Goal: Transaction & Acquisition: Purchase product/service

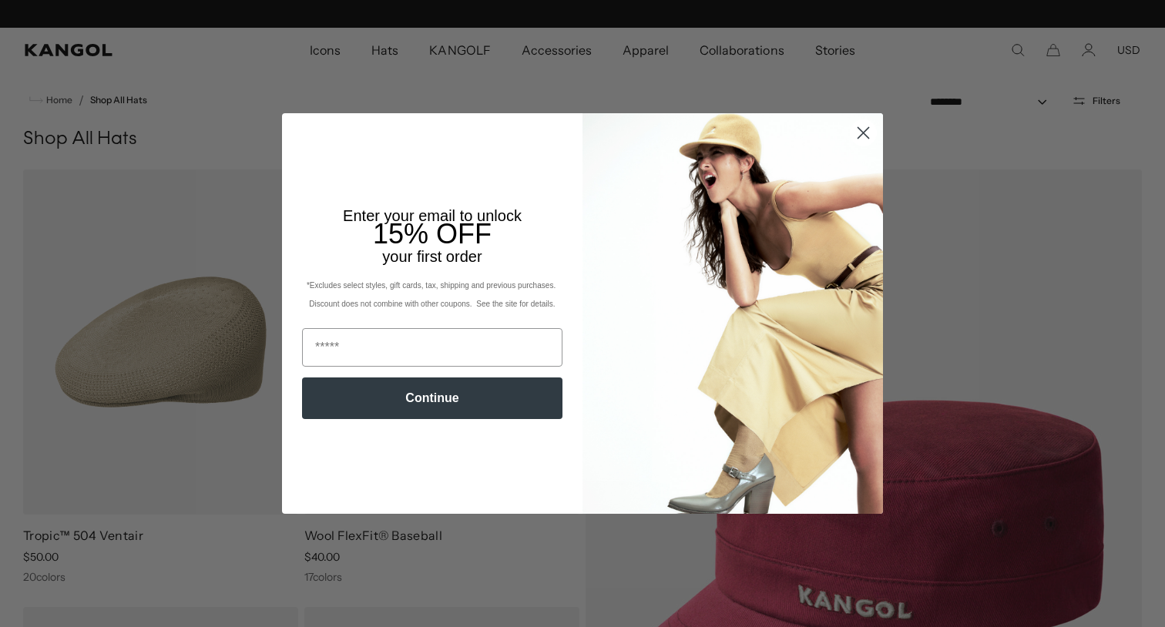
scroll to position [0, 317]
click at [864, 126] on circle "Close dialog" at bounding box center [862, 132] width 25 height 25
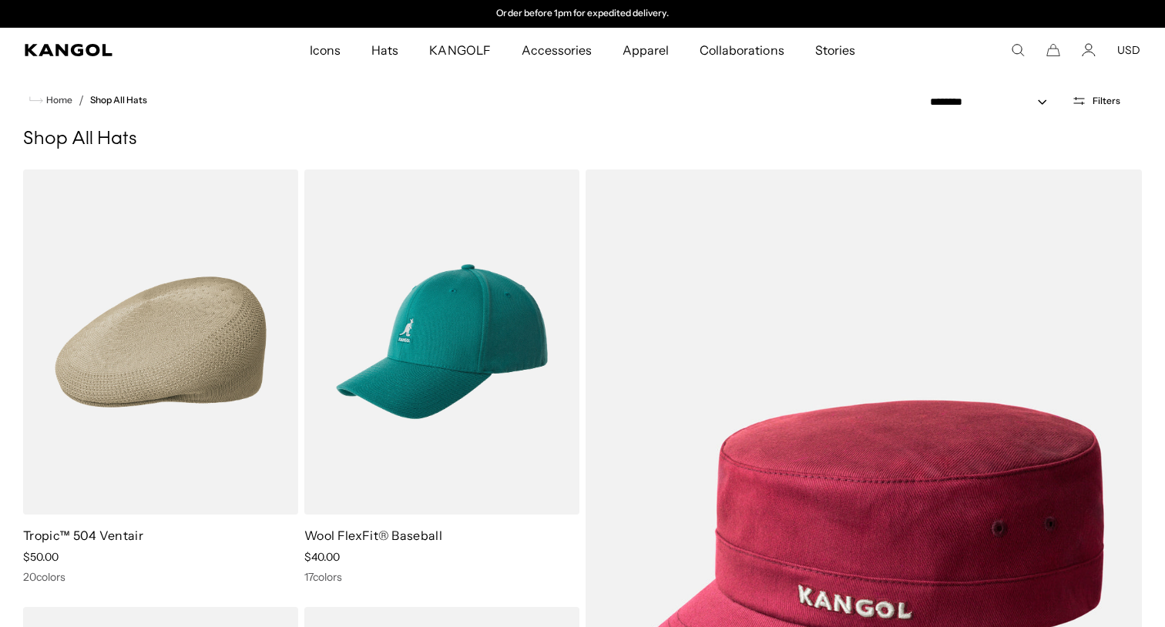
click at [583, 300] on ol "Tropic™ 504 Ventair Sale Price $50.00 20 colors Wool FlexFit® Baseball Sale Pri…" at bounding box center [582, 595] width 1118 height 852
click at [1016, 48] on icon "Search here" at bounding box center [1018, 50] width 14 height 14
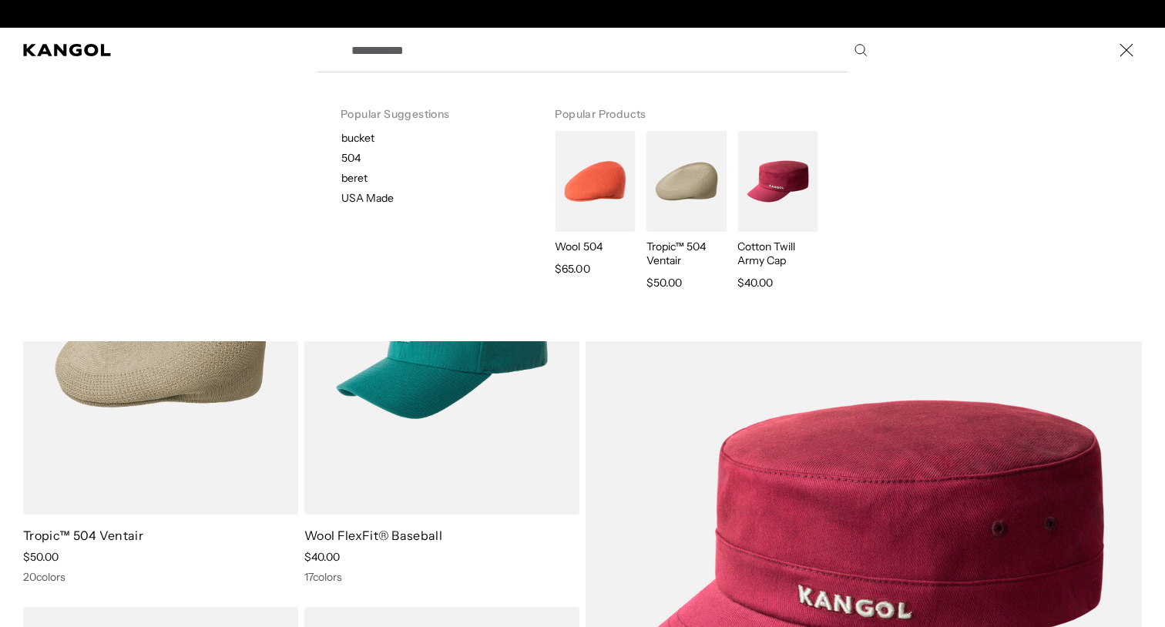
scroll to position [0, 0]
click at [400, 54] on input "Search here" at bounding box center [608, 50] width 532 height 39
click at [404, 43] on label "Search here" at bounding box center [394, 43] width 69 height 0
click at [404, 46] on input "Search here" at bounding box center [608, 50] width 532 height 39
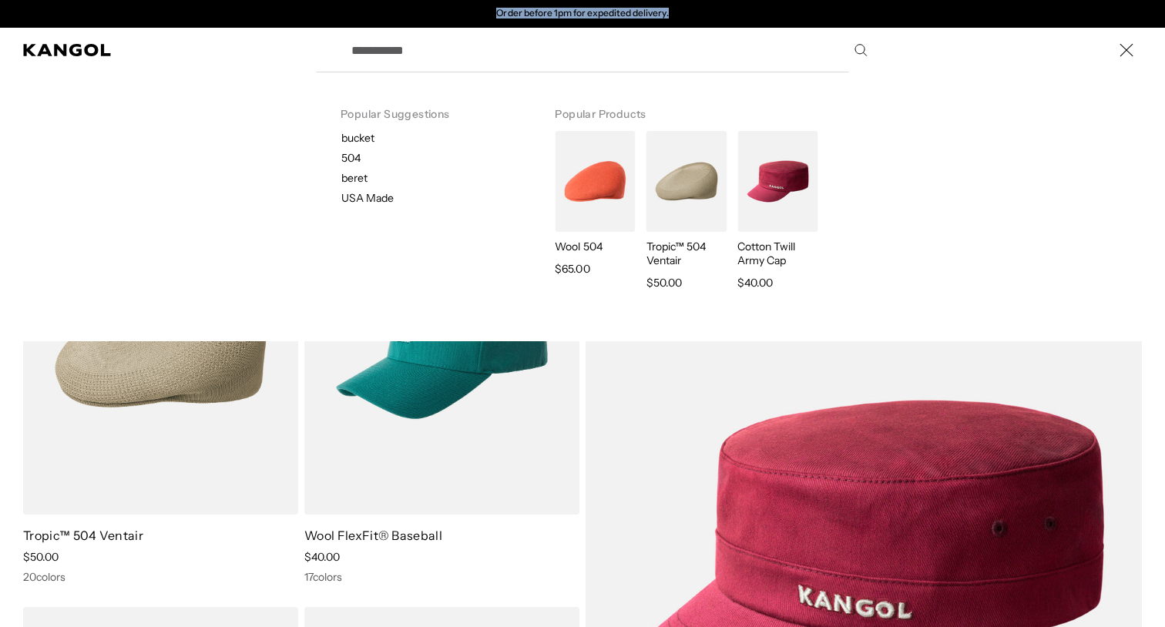
drag, startPoint x: 480, startPoint y: 10, endPoint x: 680, endPoint y: 17, distance: 200.4
click at [682, 17] on div "Order before 1pm for expedited delivery. Order before 1pm for expedited deliver…" at bounding box center [582, 14] width 317 height 12
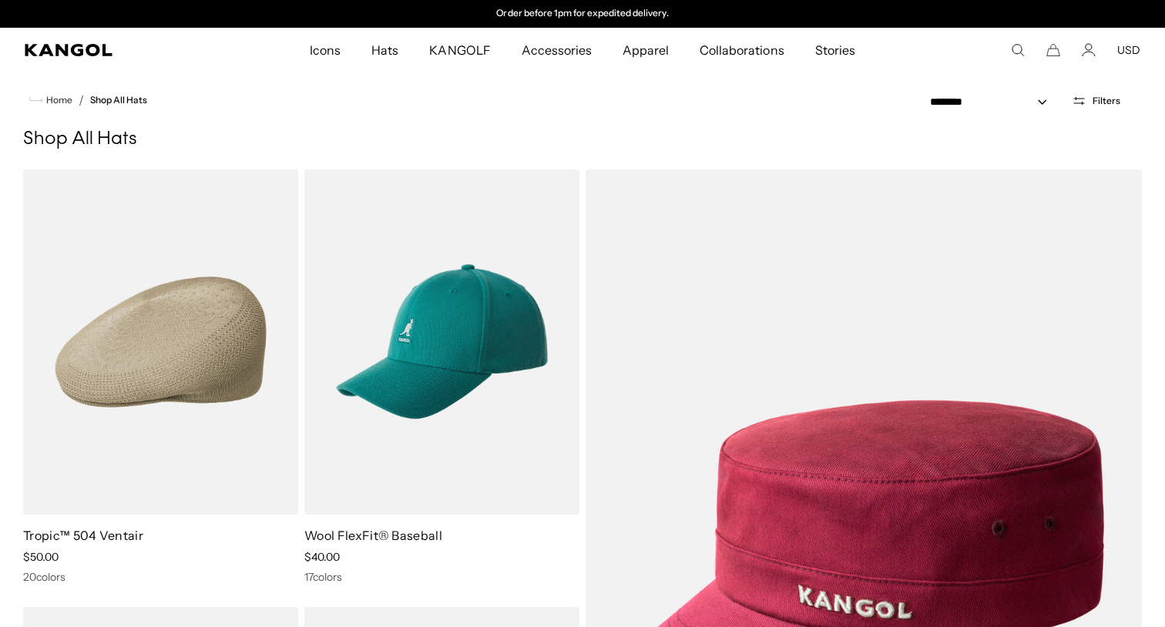
click at [921, 33] on ul "Icons Icons Buckets & Casuals Berets 504s & 507s Baseball Caps Hats" at bounding box center [582, 50] width 756 height 45
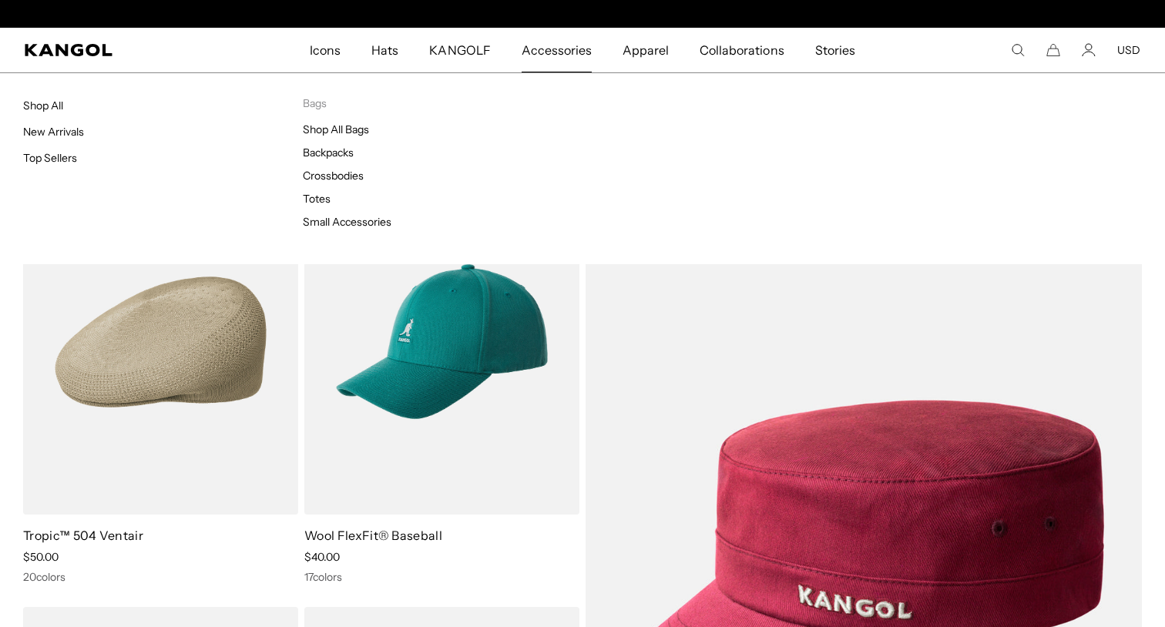
scroll to position [0, 0]
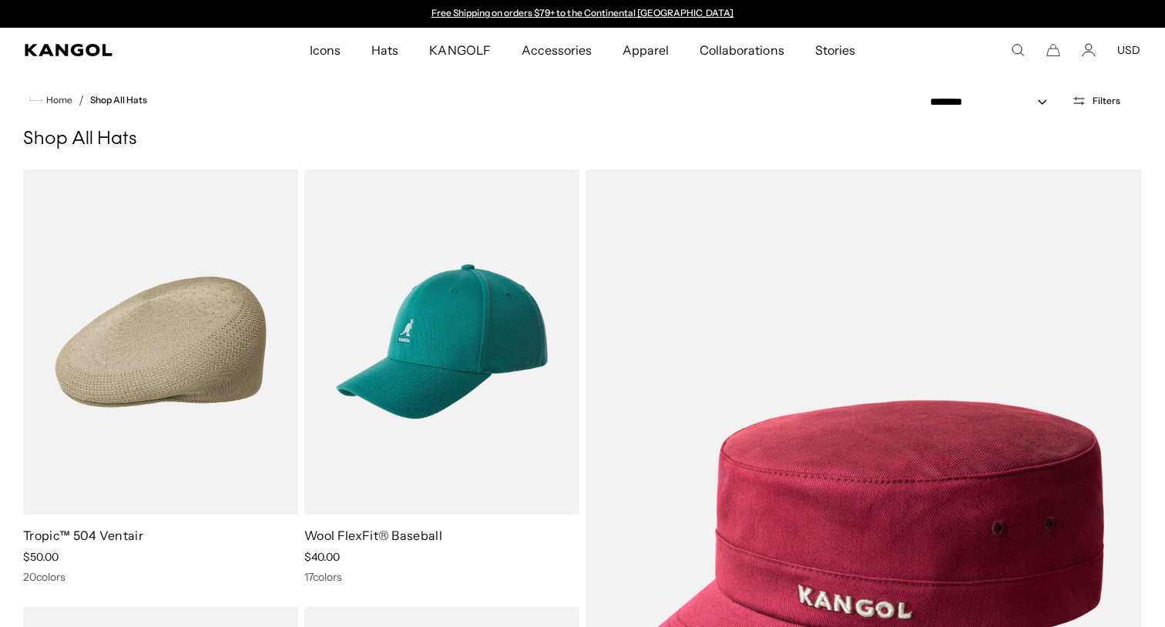
click at [1034, 49] on div "Popular Suggestions bucket 504 beret USA Made Popular Products Wool 504 Regular…" at bounding box center [1049, 50] width 179 height 14
click at [1021, 49] on icon "Search here" at bounding box center [1018, 50] width 14 height 14
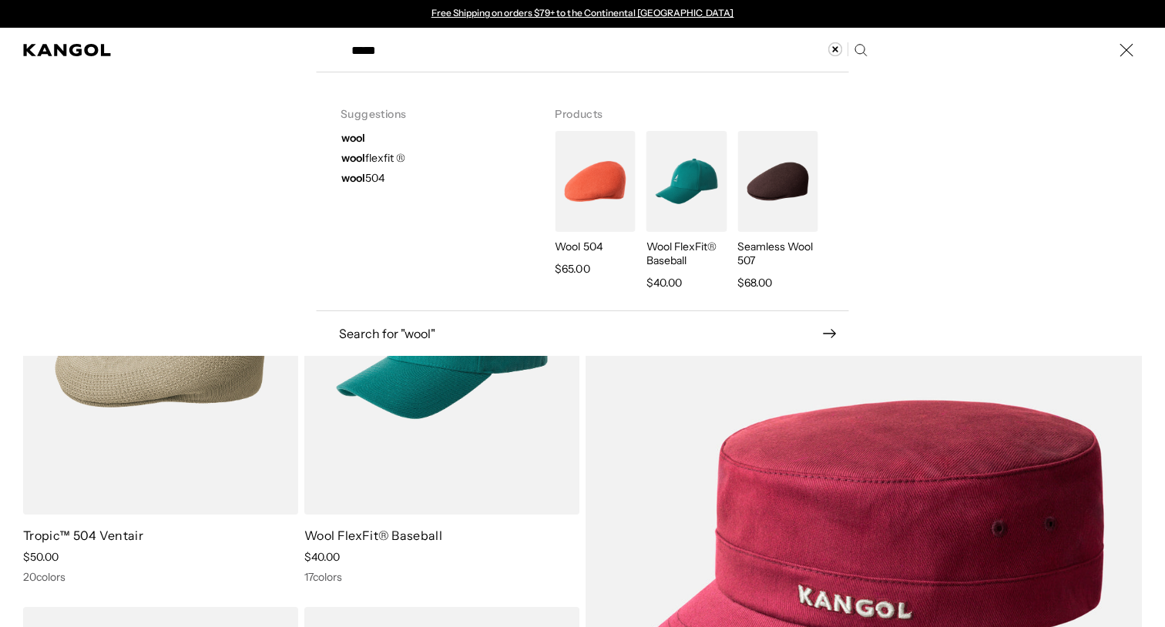
type input "****"
click at [742, 189] on img "Search here" at bounding box center [777, 181] width 80 height 101
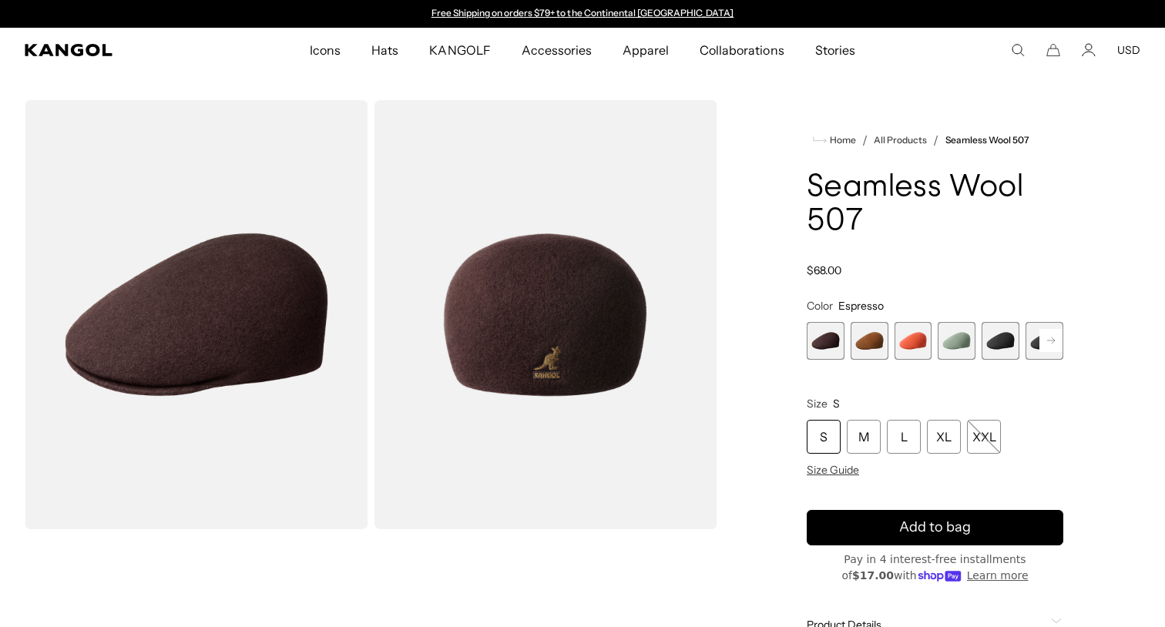
click at [1051, 340] on rect at bounding box center [1050, 340] width 23 height 23
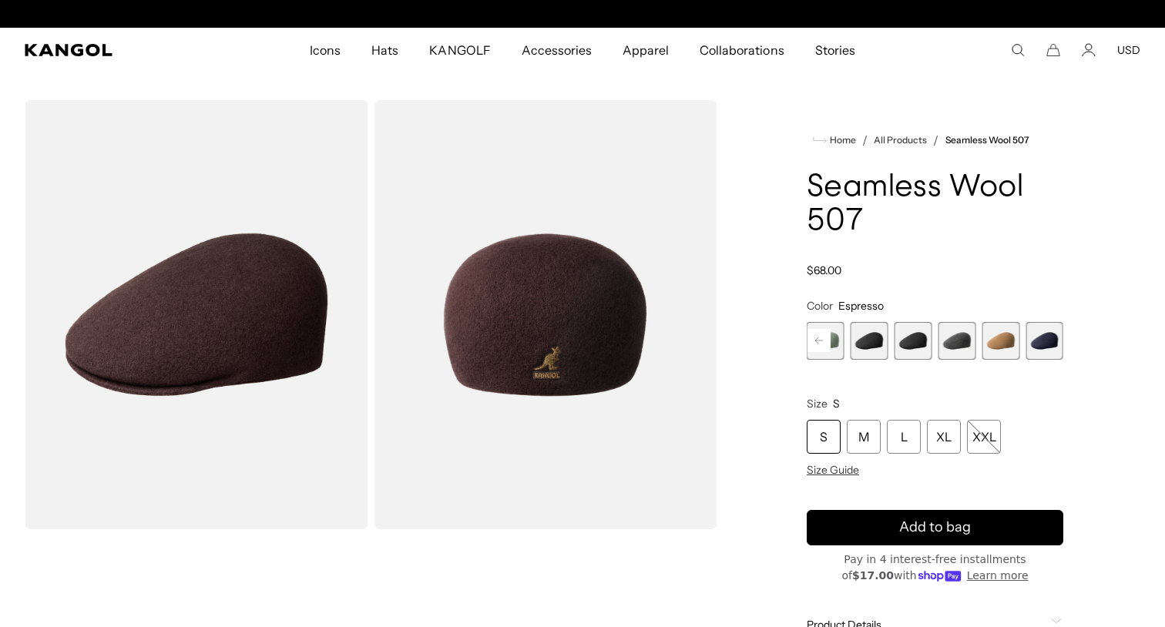
click at [1051, 340] on span "9 of 9" at bounding box center [1044, 341] width 38 height 38
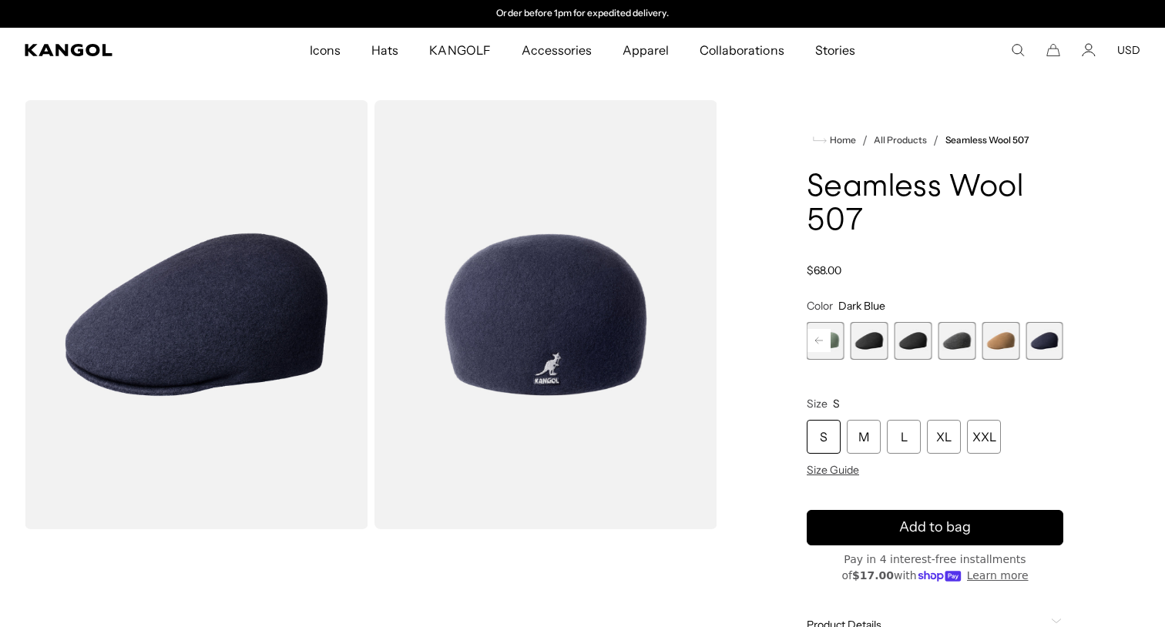
click at [1017, 52] on icon "Search here" at bounding box center [1018, 50] width 14 height 14
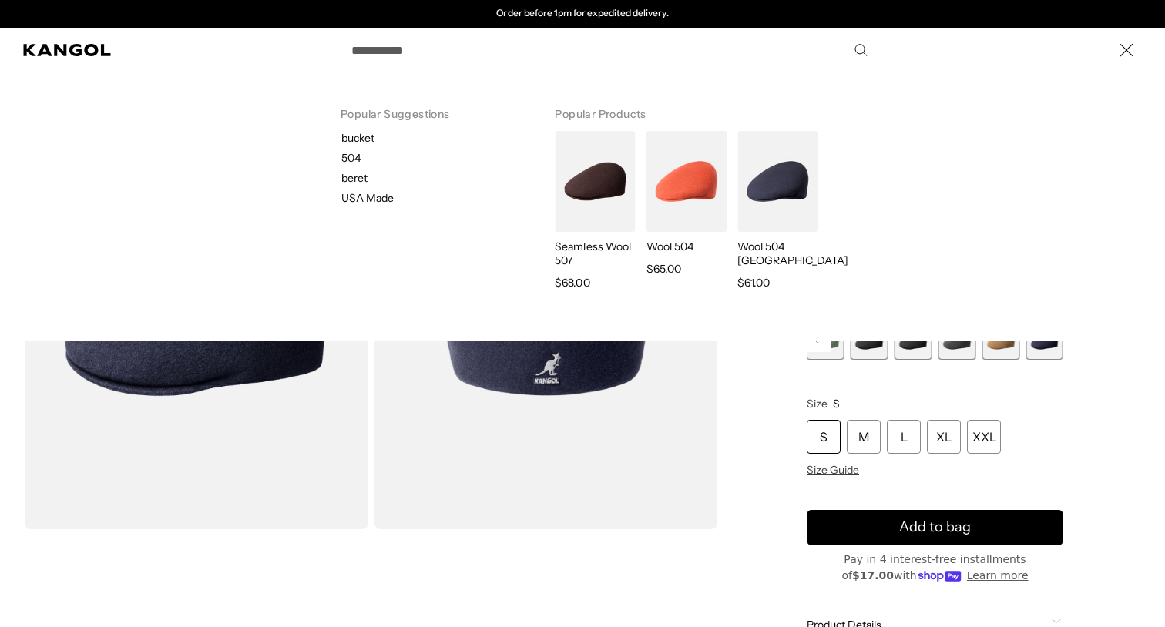
click at [348, 155] on p "504" at bounding box center [435, 158] width 189 height 14
type input "***"
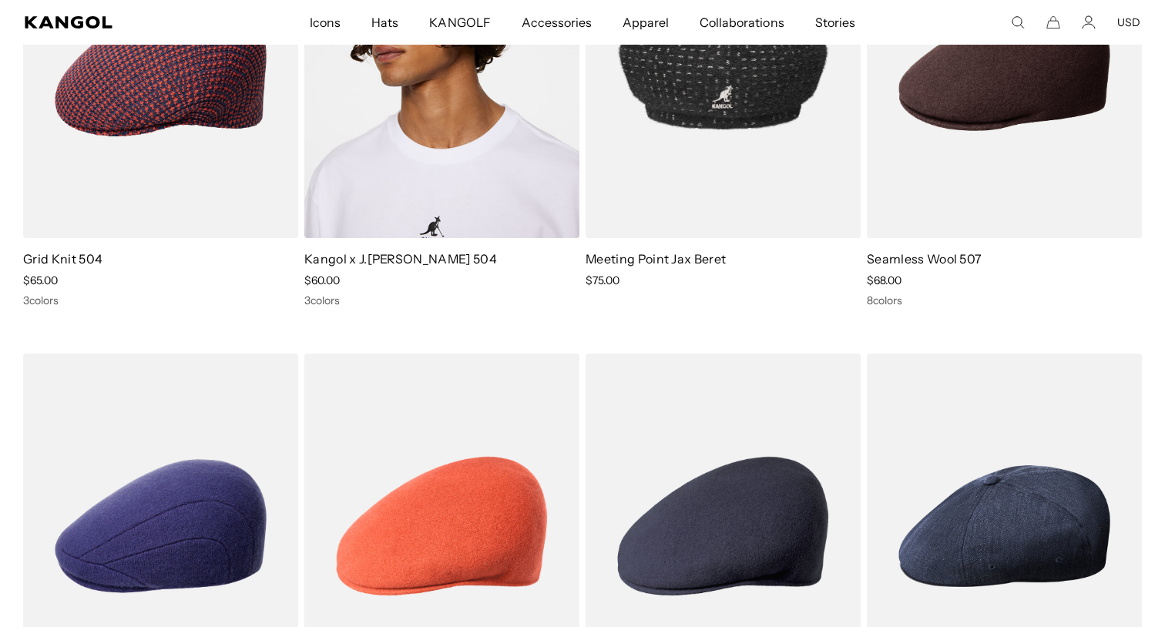
scroll to position [376, 0]
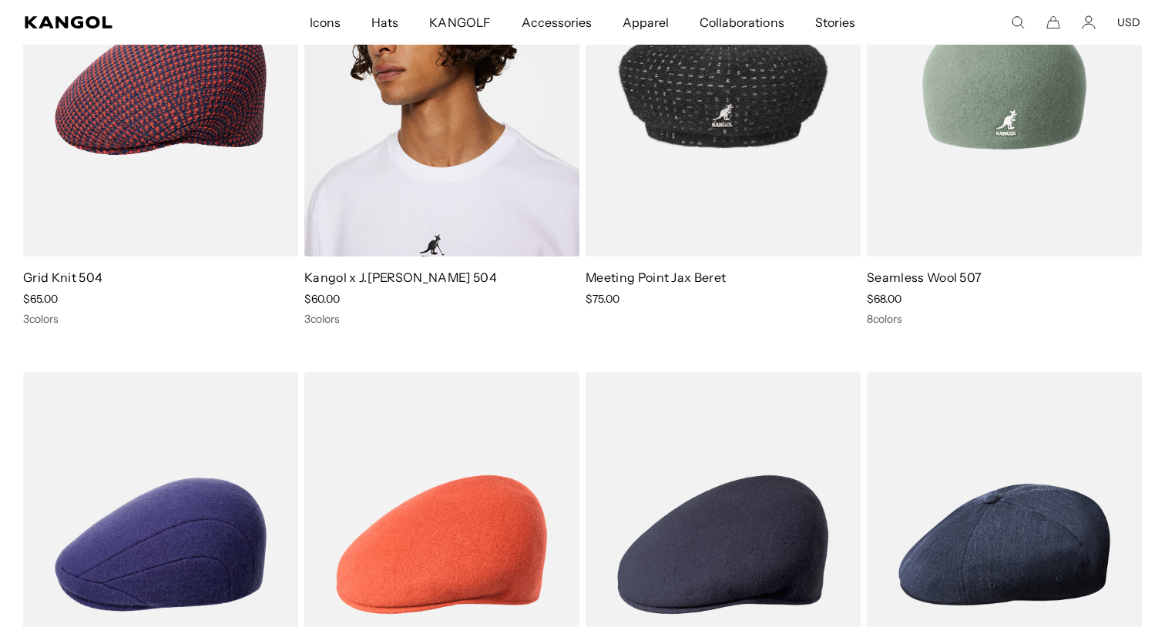
click at [898, 317] on div "8 colors" at bounding box center [1004, 319] width 275 height 14
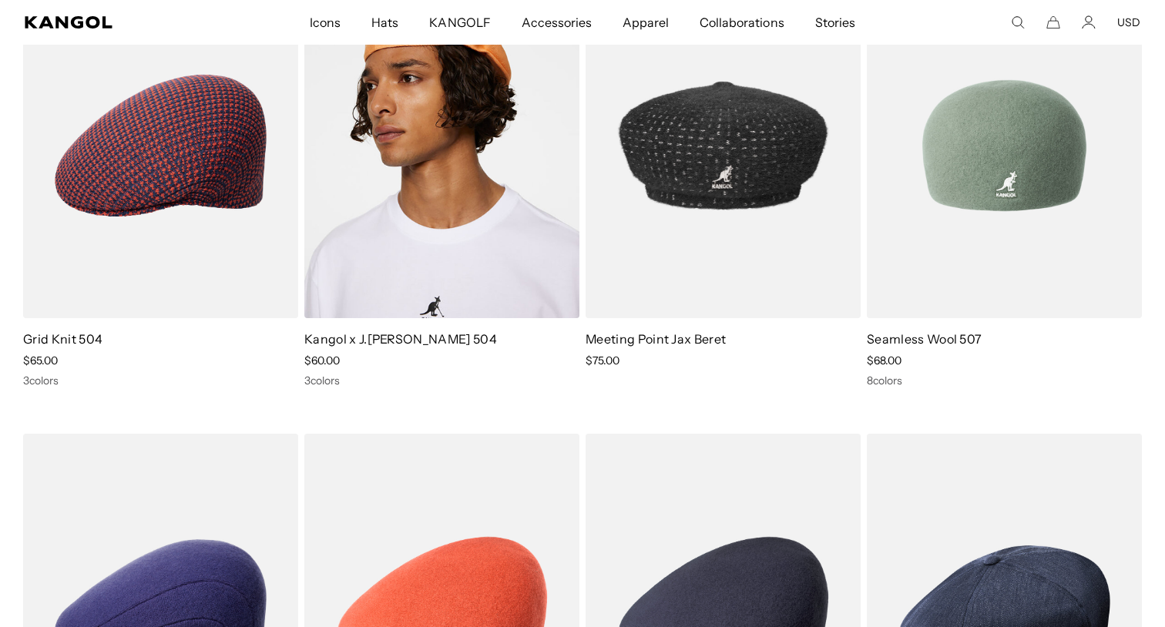
scroll to position [309, 0]
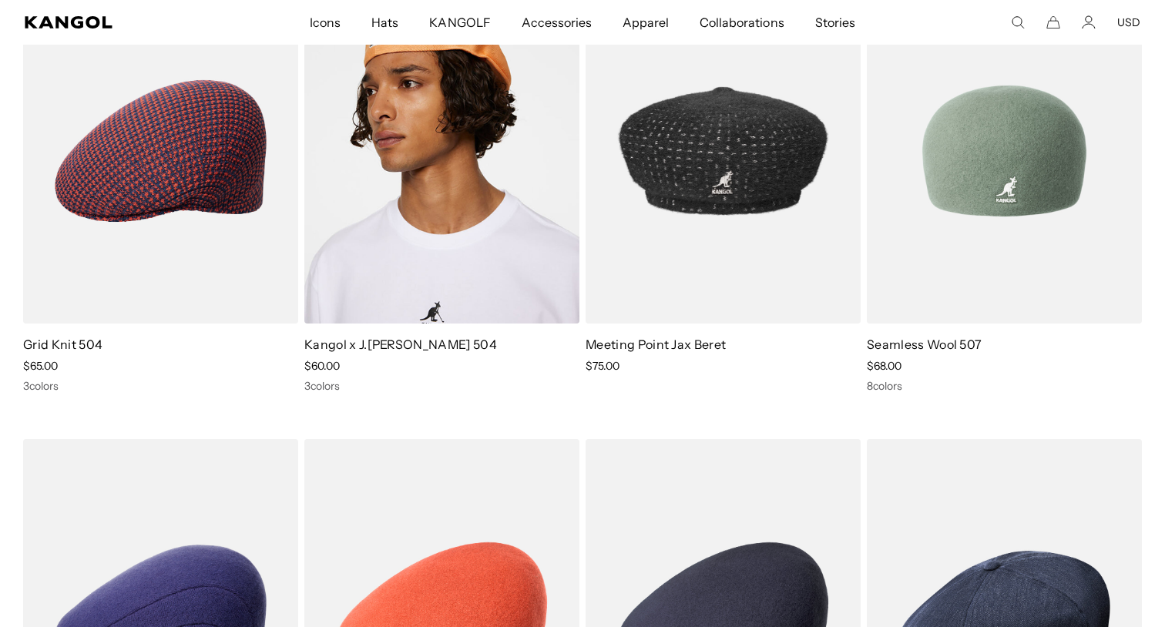
click at [910, 199] on img at bounding box center [1004, 150] width 275 height 345
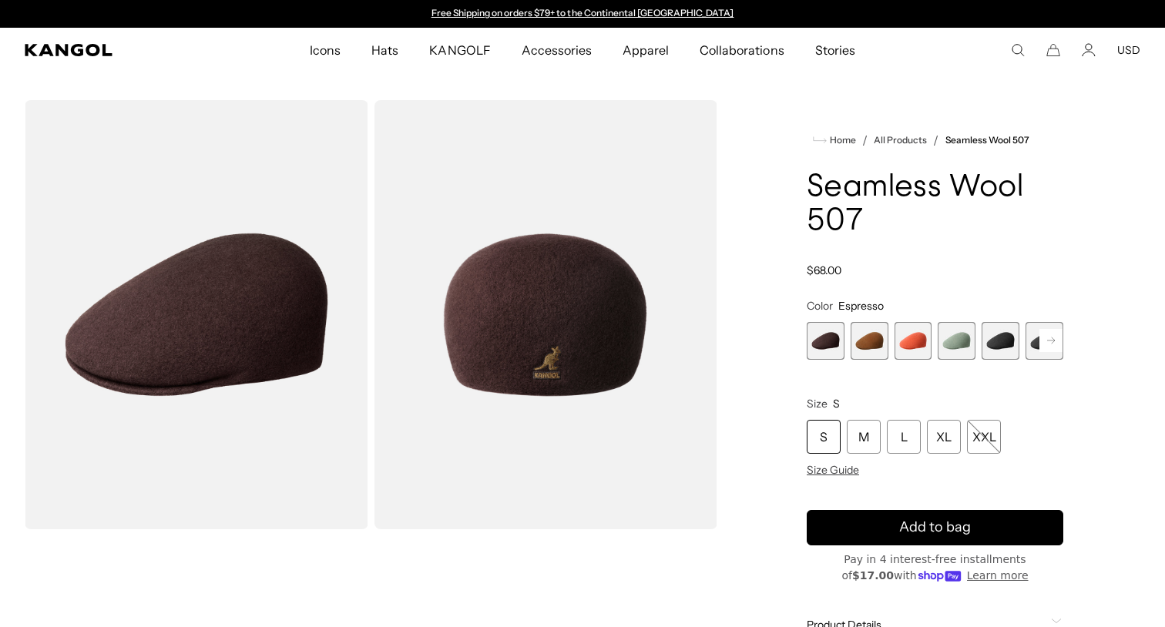
click at [1059, 344] on rect at bounding box center [1050, 340] width 23 height 23
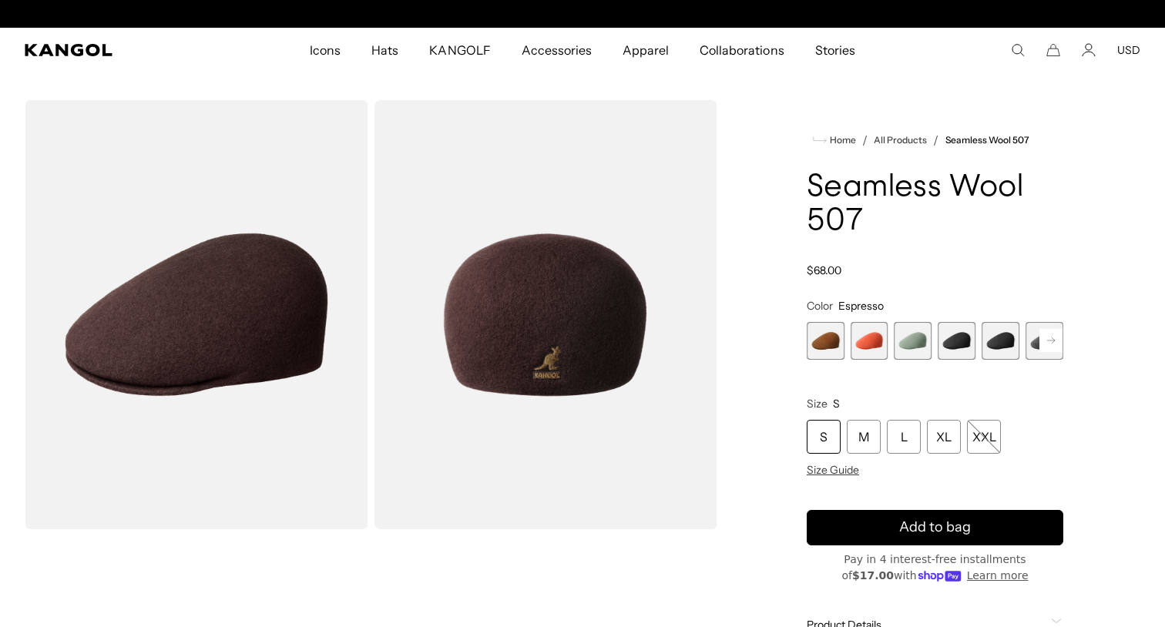
scroll to position [0, 317]
click at [1052, 345] on rect at bounding box center [1050, 340] width 23 height 23
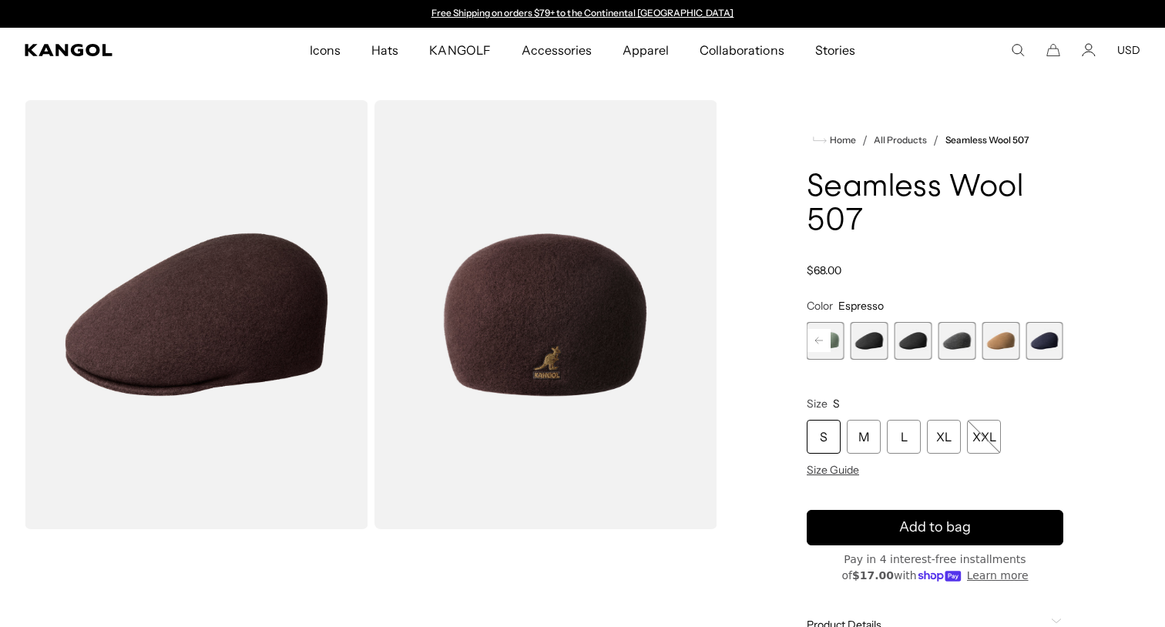
click at [809, 331] on rect at bounding box center [818, 340] width 23 height 23
click at [877, 335] on span "4 of 9" at bounding box center [869, 341] width 38 height 38
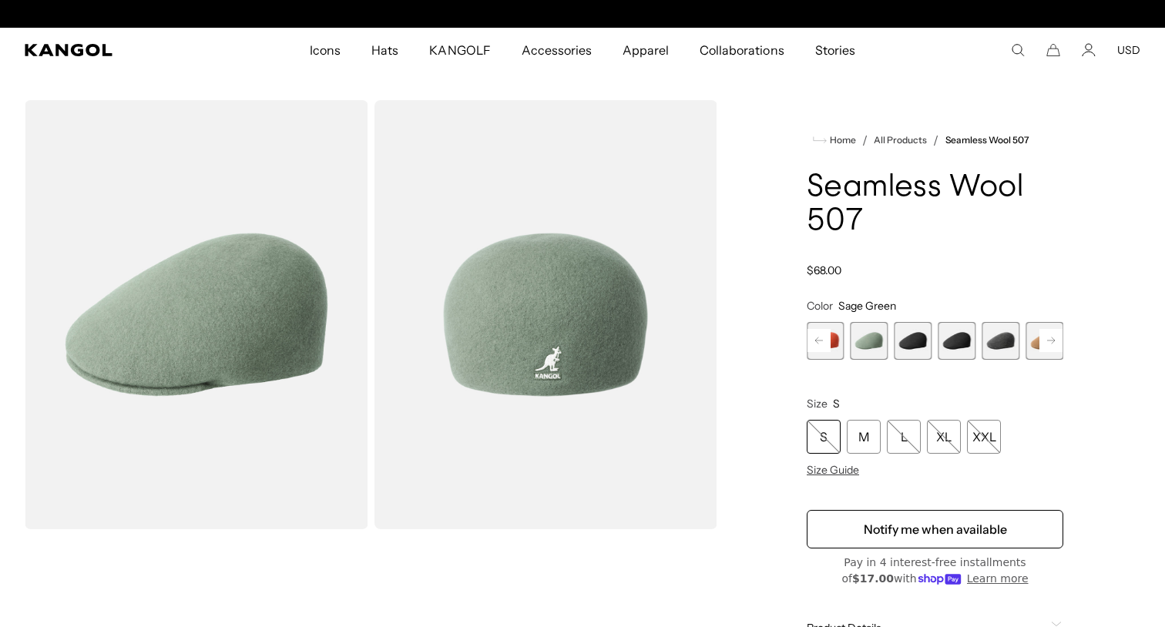
scroll to position [0, 317]
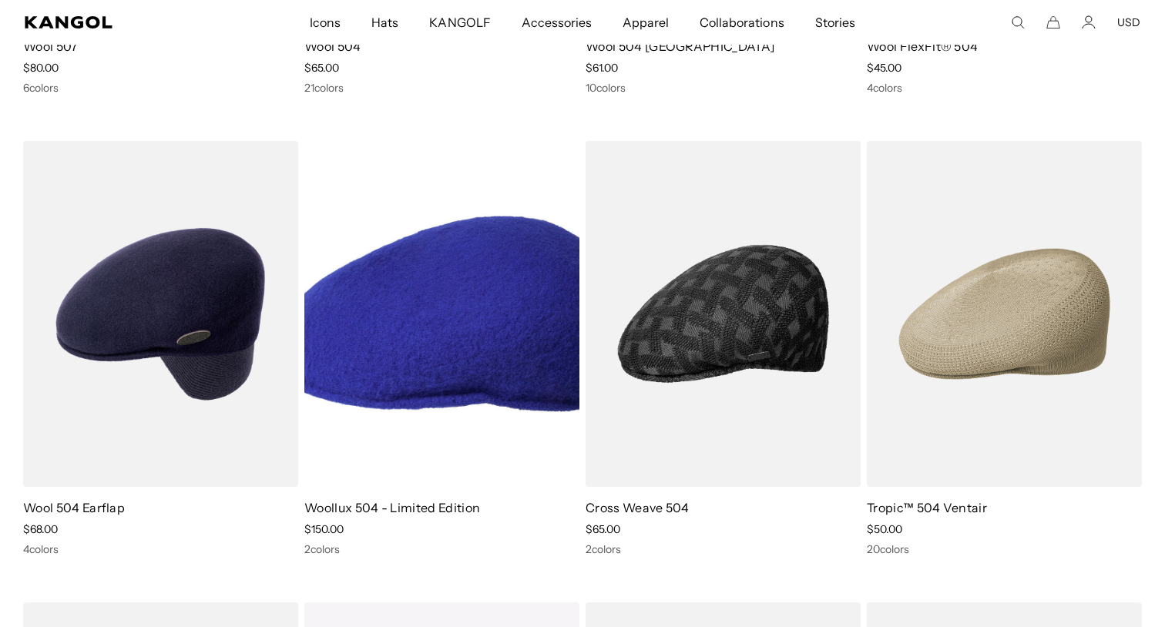
click at [424, 260] on img at bounding box center [441, 313] width 275 height 345
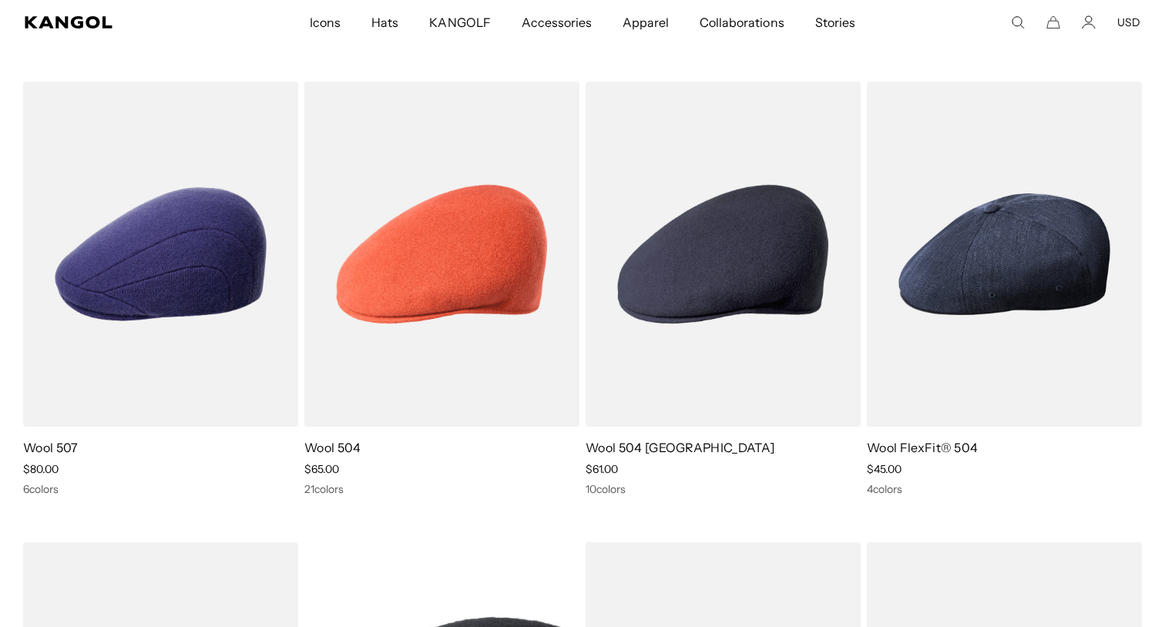
scroll to position [679, 0]
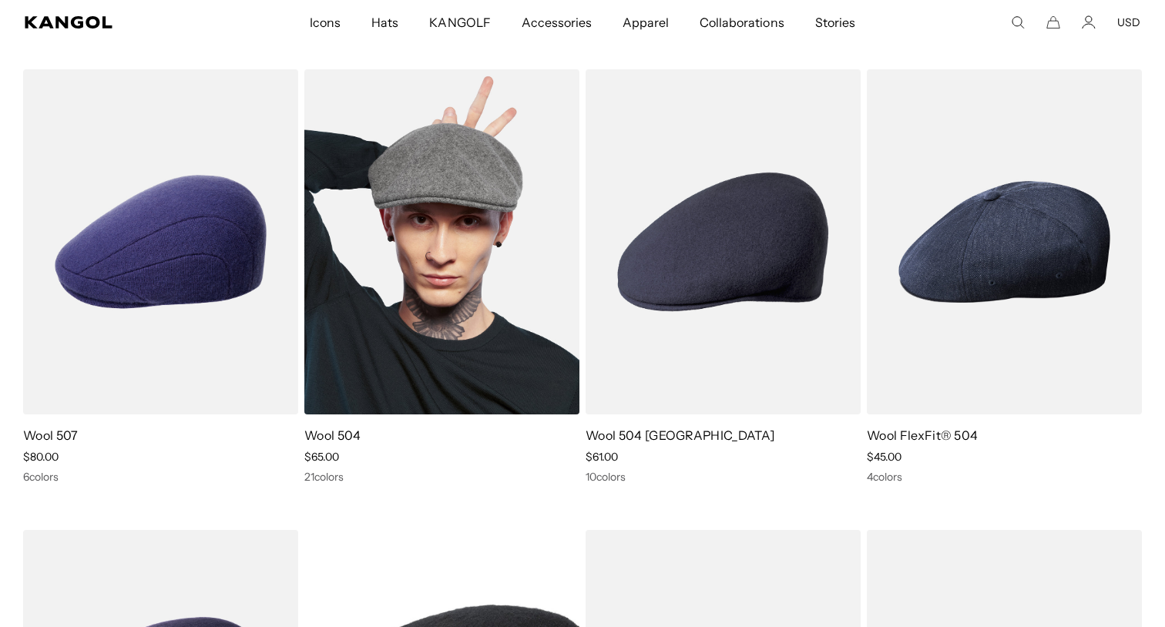
click at [446, 269] on img at bounding box center [441, 241] width 275 height 345
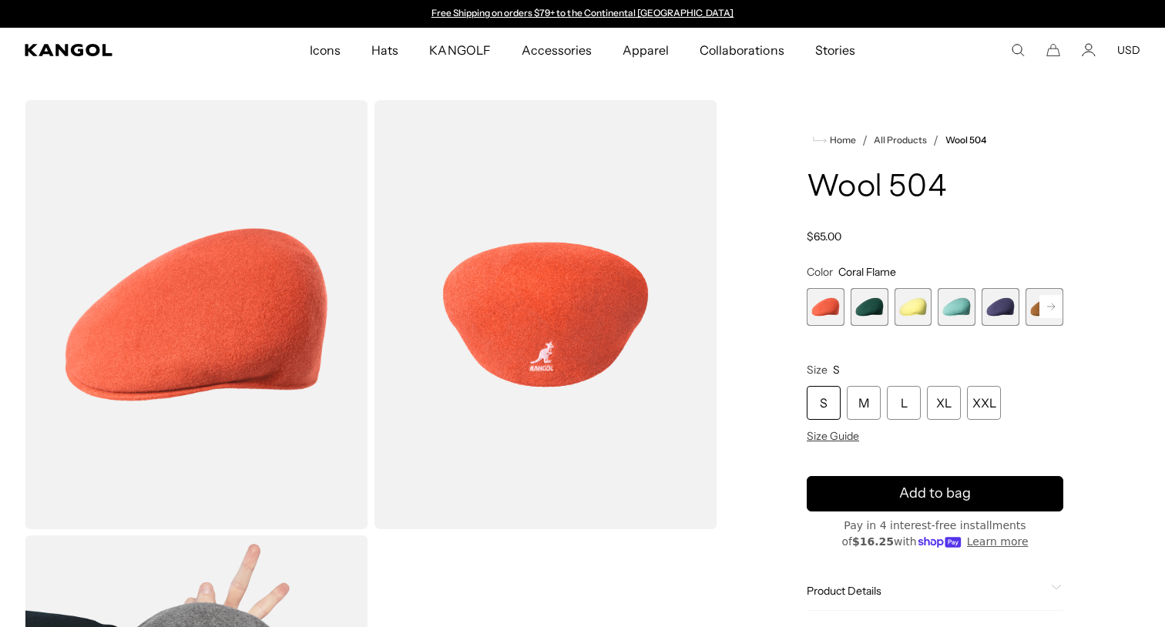
click at [1047, 304] on rect at bounding box center [1050, 306] width 23 height 23
click at [1047, 300] on rect at bounding box center [1050, 306] width 23 height 23
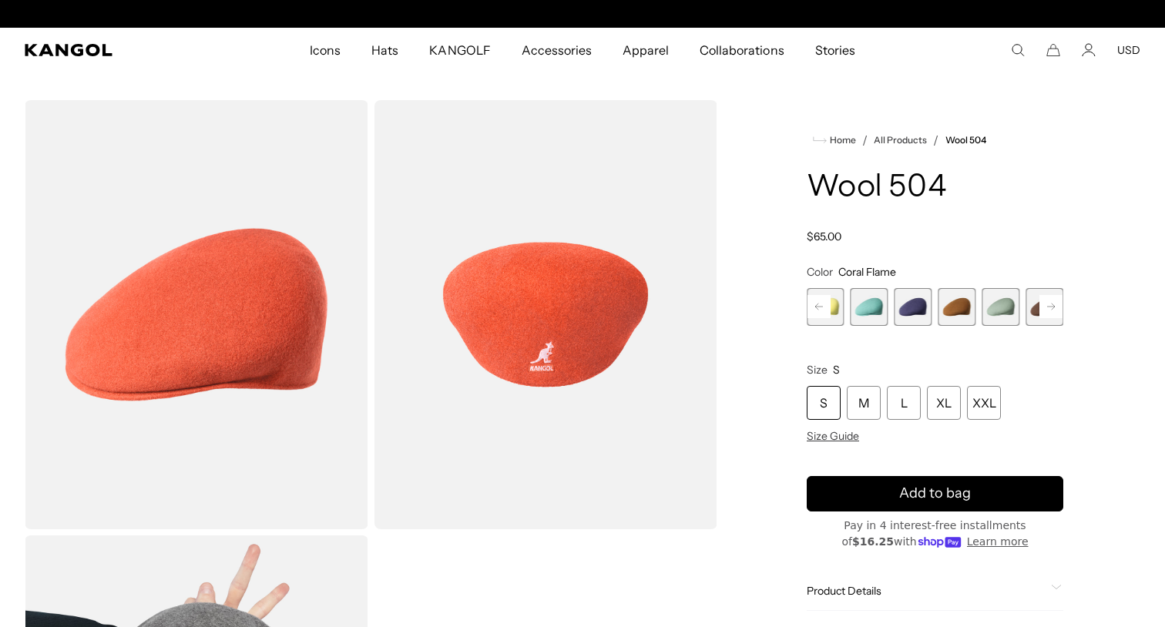
scroll to position [0, 317]
click at [1046, 300] on rect at bounding box center [1050, 306] width 23 height 23
click at [1054, 307] on icon at bounding box center [1051, 306] width 8 height 6
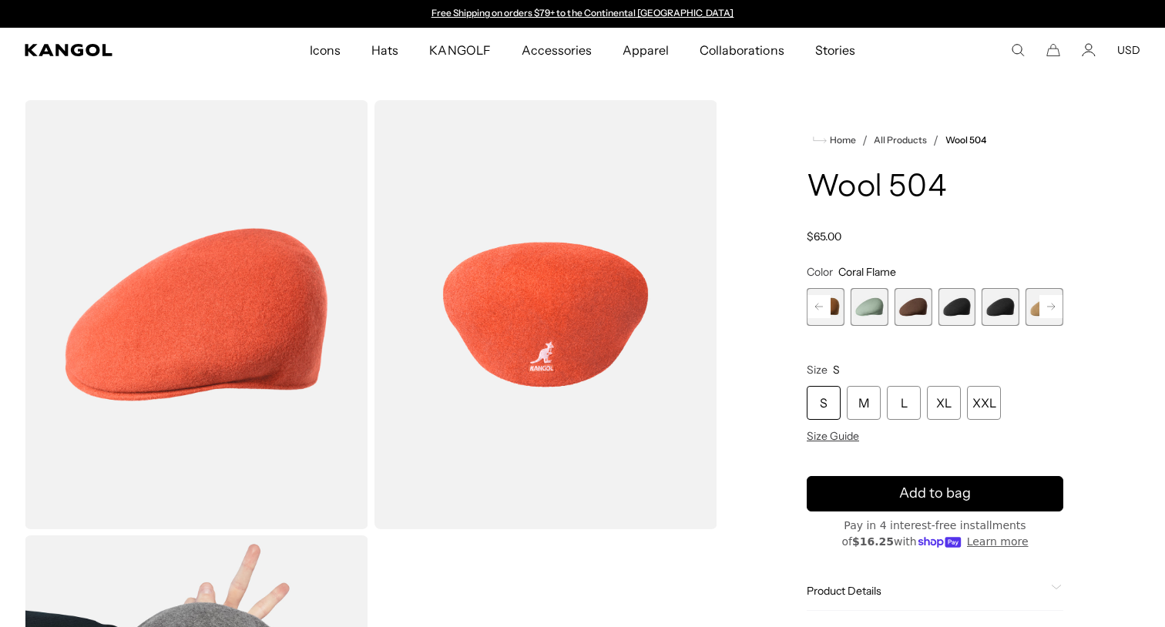
click at [1051, 308] on rect at bounding box center [1050, 306] width 23 height 23
click at [1050, 307] on rect at bounding box center [1050, 306] width 23 height 23
click at [1050, 310] on rect at bounding box center [1050, 306] width 23 height 23
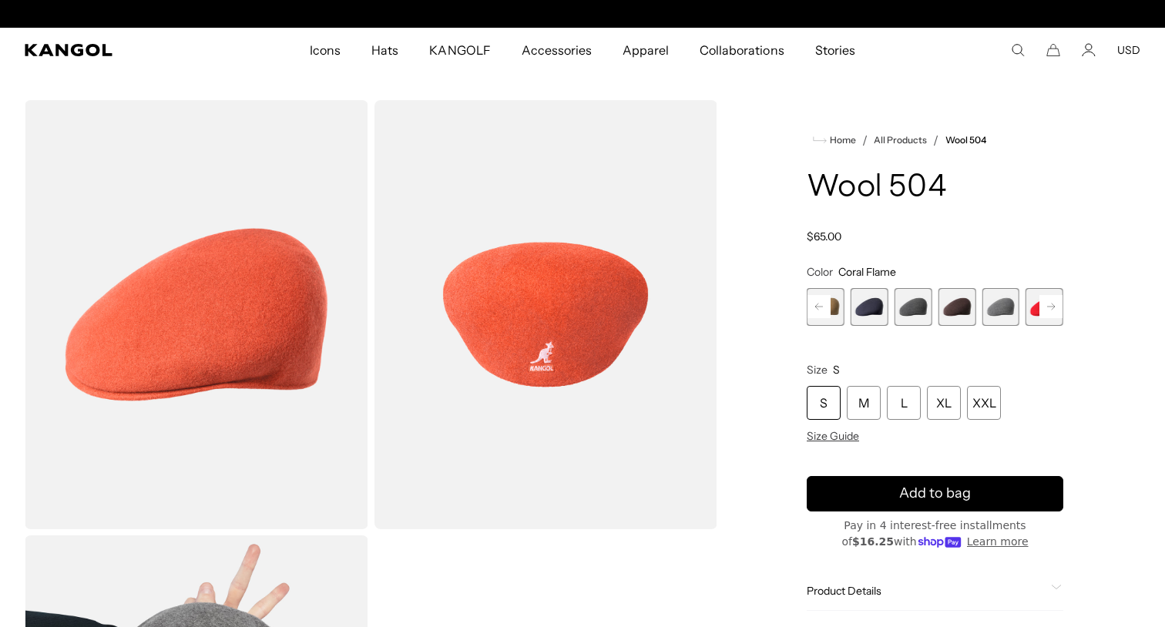
scroll to position [0, 317]
click at [1050, 310] on rect at bounding box center [1050, 306] width 23 height 23
click at [1050, 306] on rect at bounding box center [1050, 306] width 23 height 23
click at [1014, 311] on span "18 of 21" at bounding box center [1000, 307] width 38 height 38
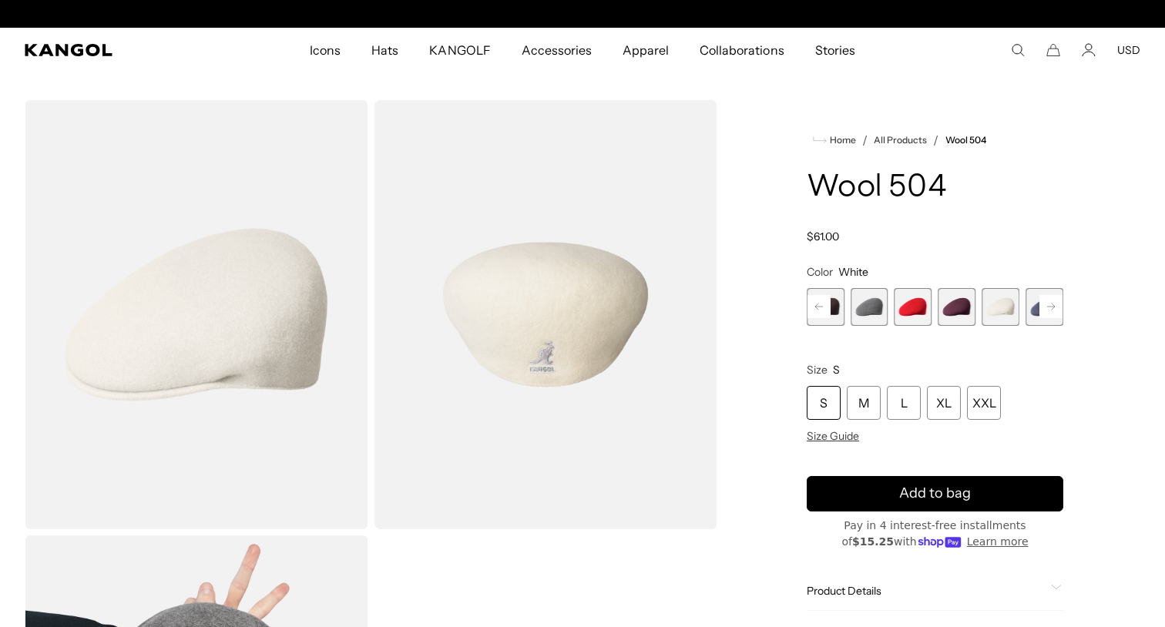
scroll to position [0, 317]
click at [1044, 309] on rect at bounding box center [1050, 306] width 23 height 23
click at [1051, 305] on rect at bounding box center [1050, 306] width 23 height 23
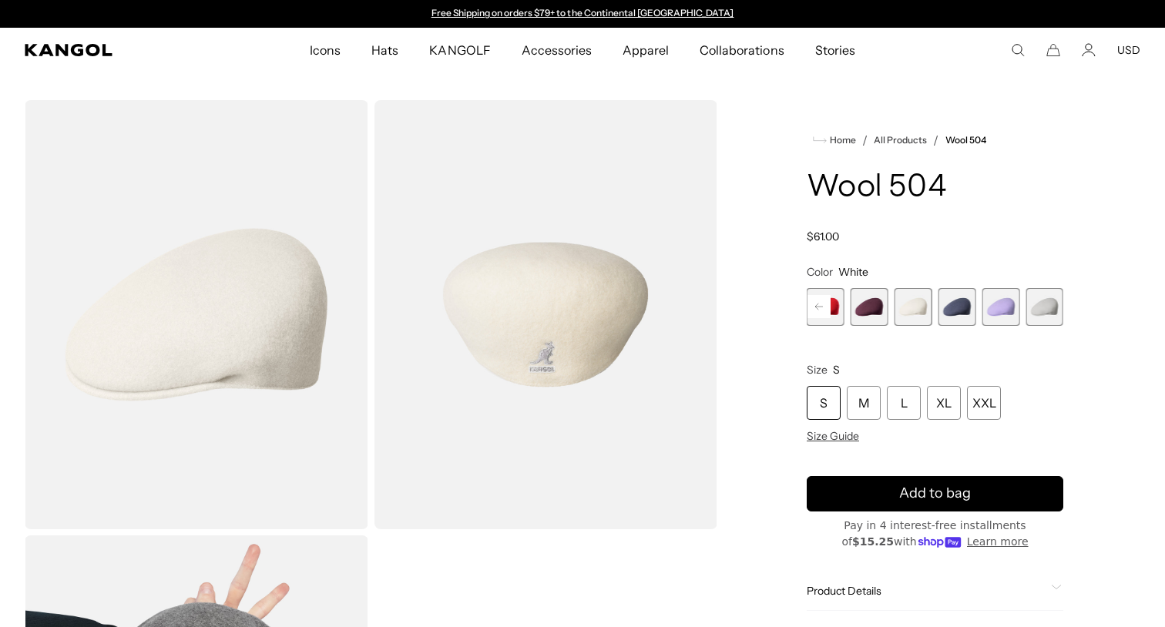
click at [1003, 306] on span "20 of 21" at bounding box center [1000, 307] width 38 height 38
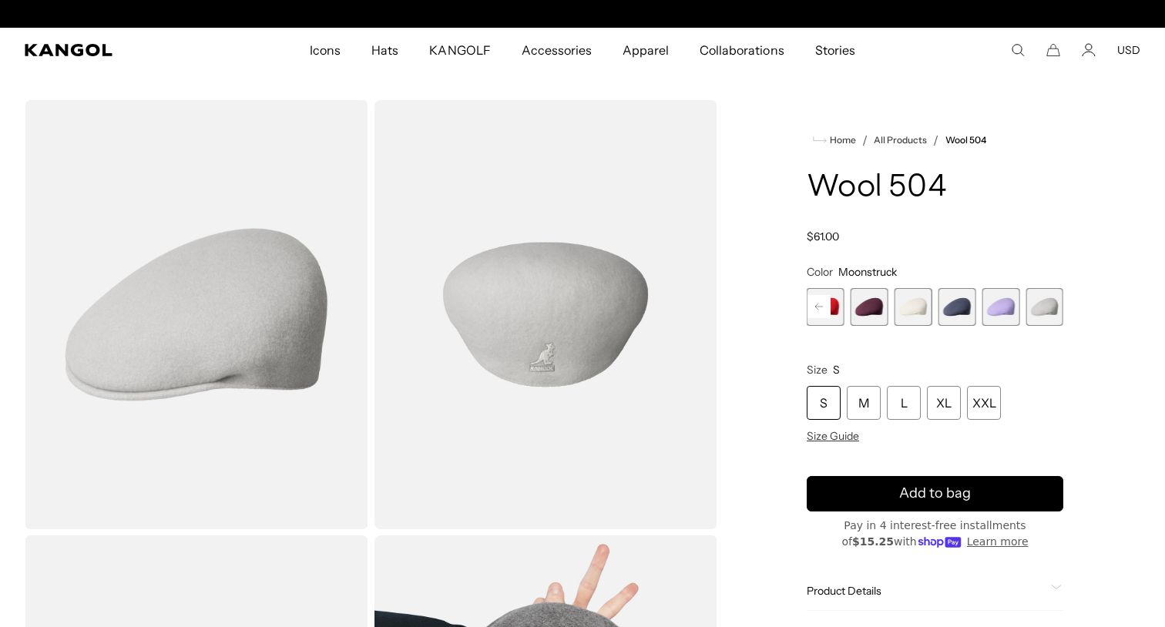
scroll to position [0, 317]
click at [1046, 309] on span "21 of 21" at bounding box center [1044, 307] width 38 height 38
click at [913, 291] on span "18 of 21" at bounding box center [913, 307] width 38 height 38
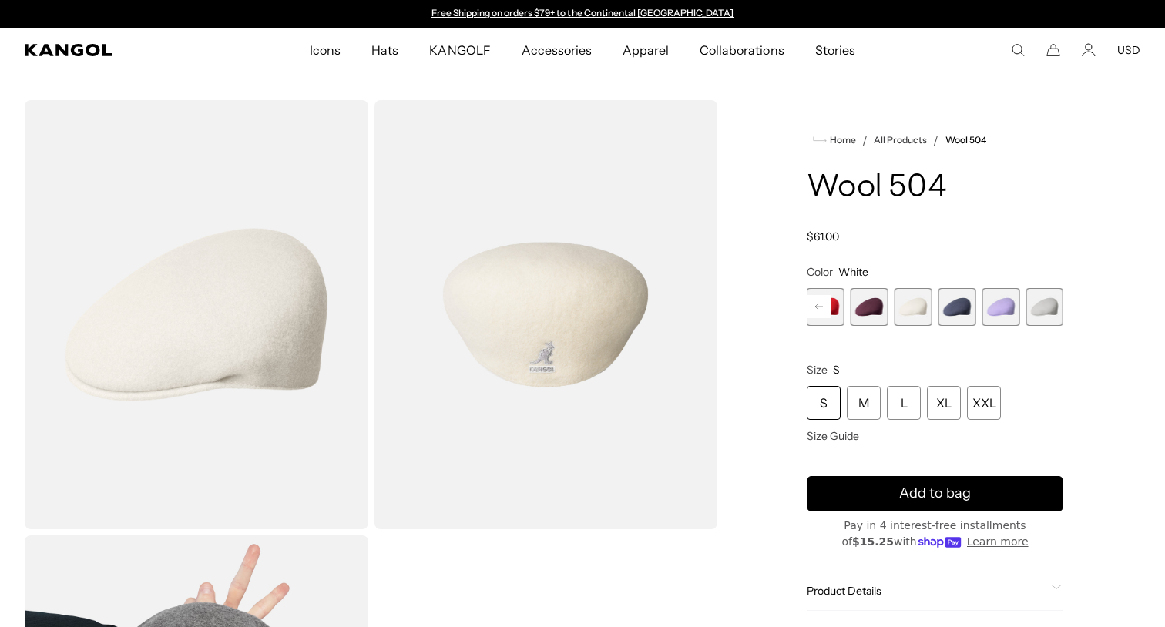
click at [820, 303] on rect at bounding box center [818, 306] width 23 height 23
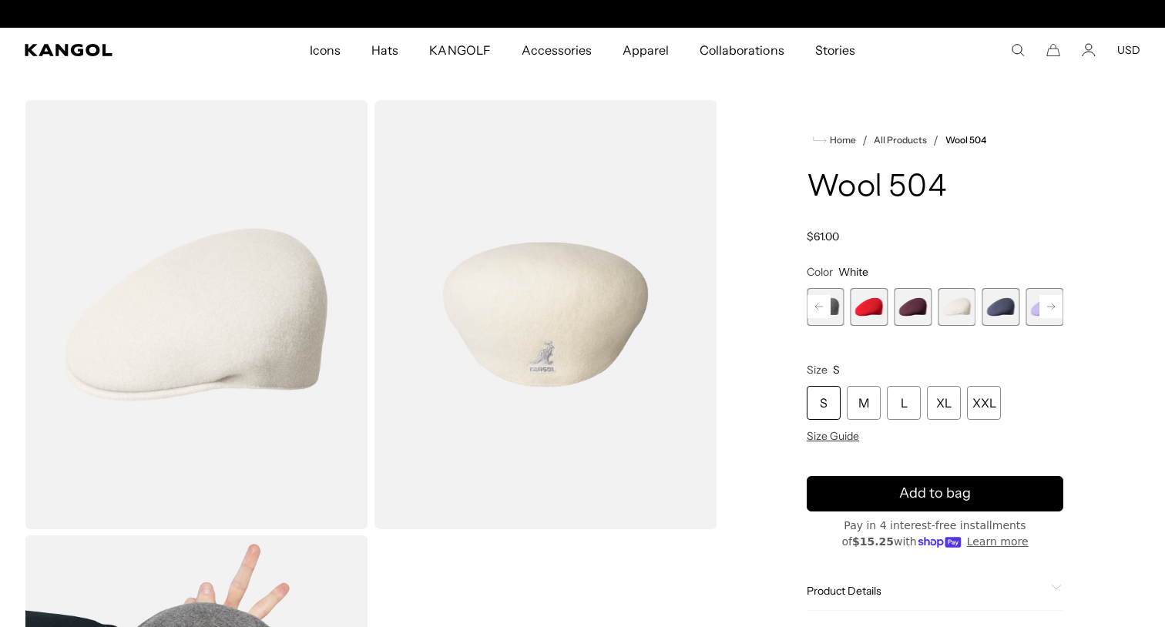
scroll to position [0, 317]
click at [958, 303] on span "18 of 21" at bounding box center [956, 307] width 38 height 38
click at [949, 320] on span "18 of 21" at bounding box center [956, 307] width 38 height 38
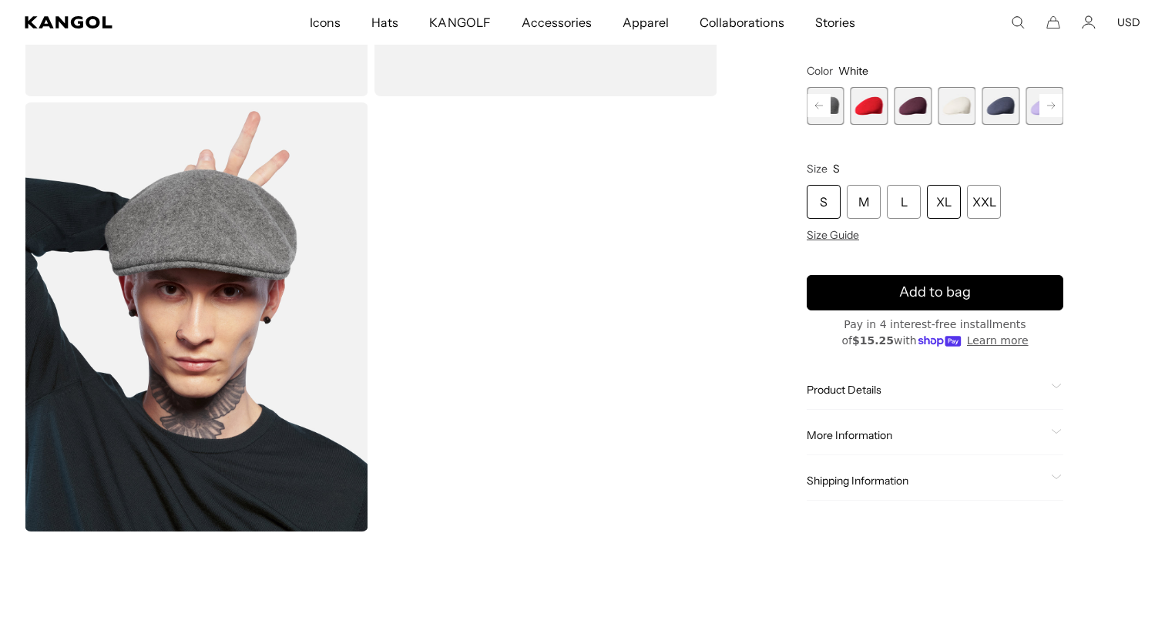
scroll to position [417, 0]
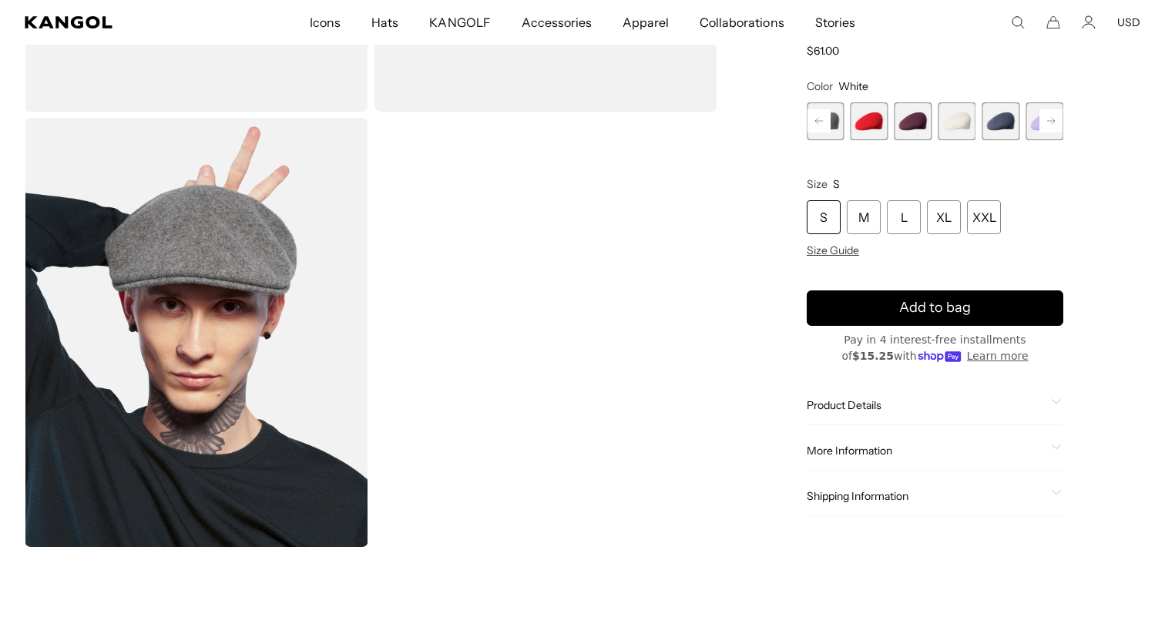
click at [959, 126] on span "18 of 21" at bounding box center [956, 121] width 38 height 38
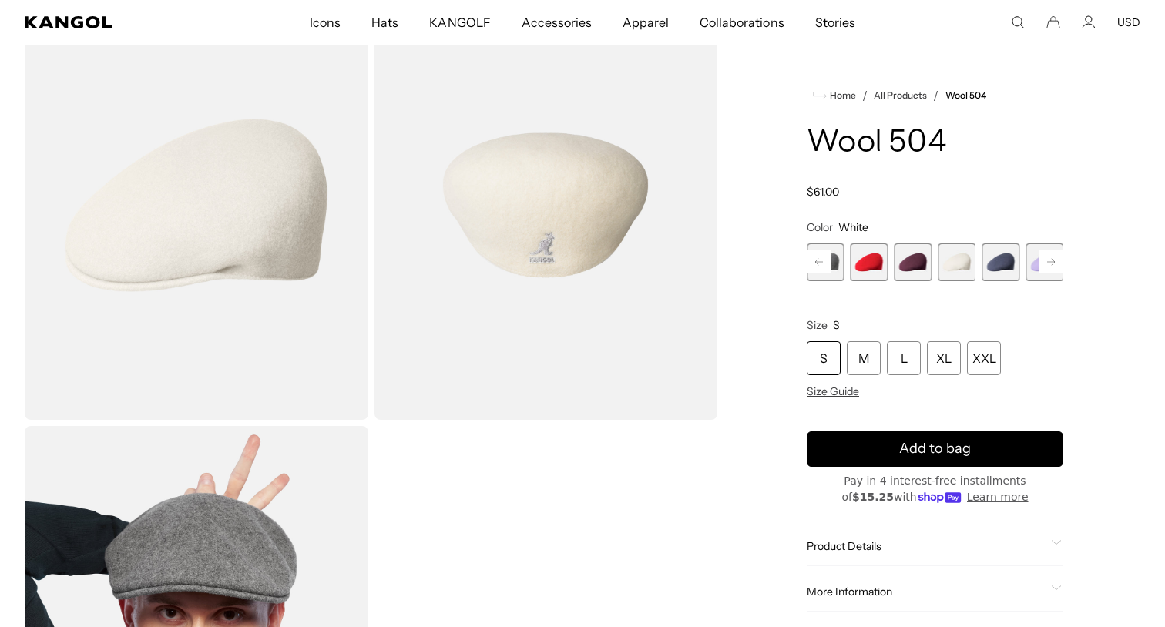
scroll to position [105, 0]
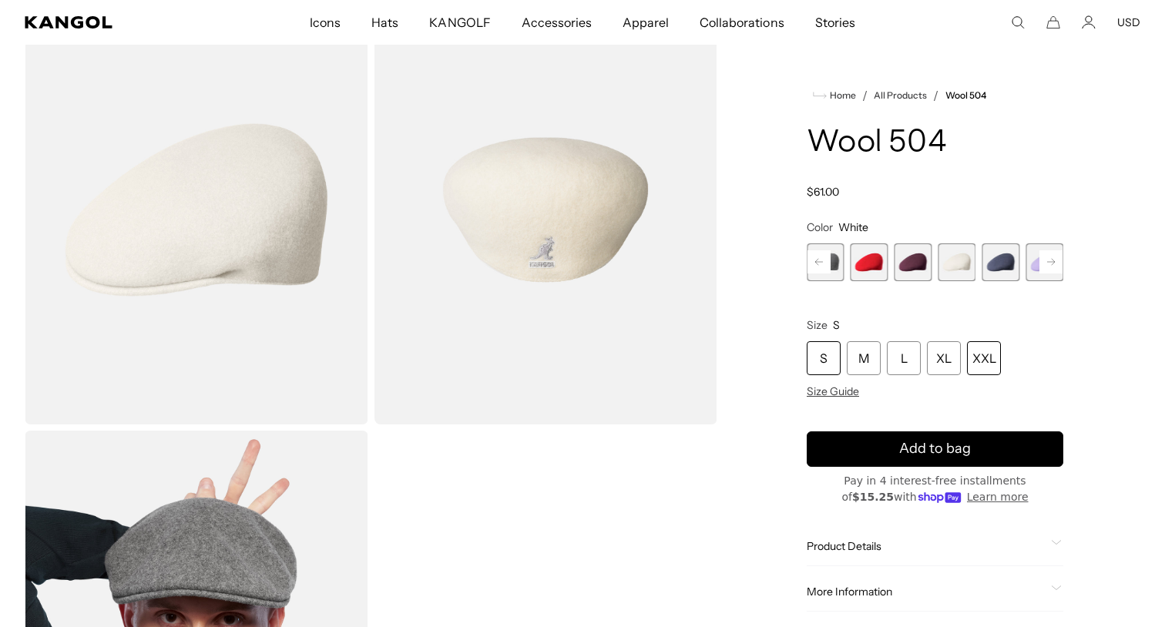
click at [982, 354] on div "XXL" at bounding box center [984, 358] width 34 height 34
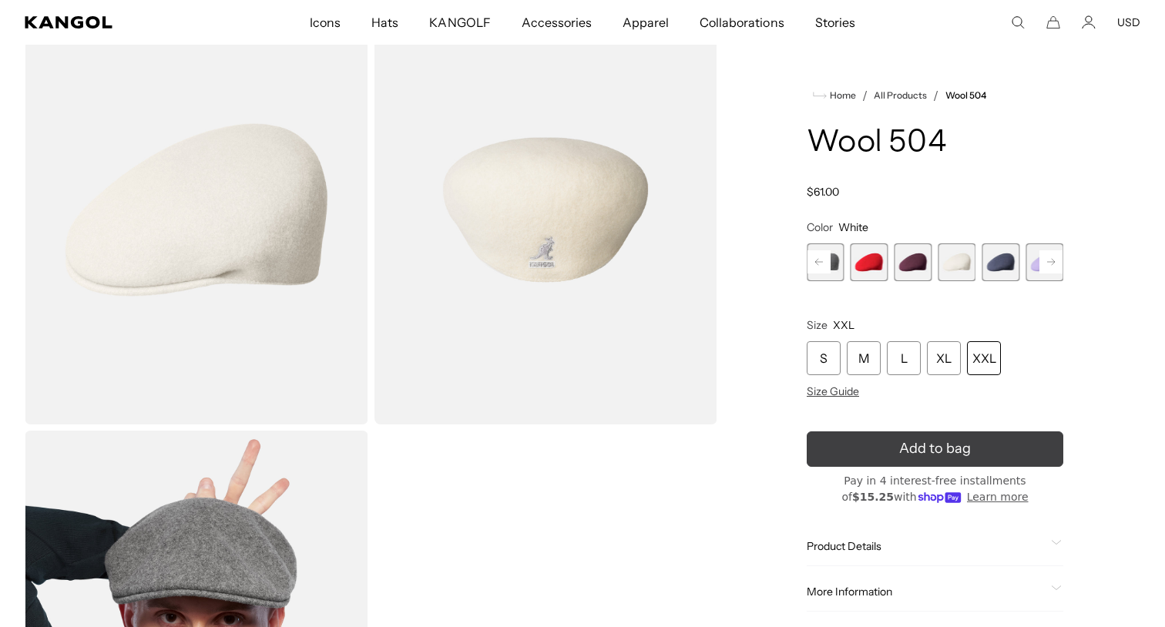
click at [927, 461] on button "Add to bag" at bounding box center [934, 448] width 256 height 35
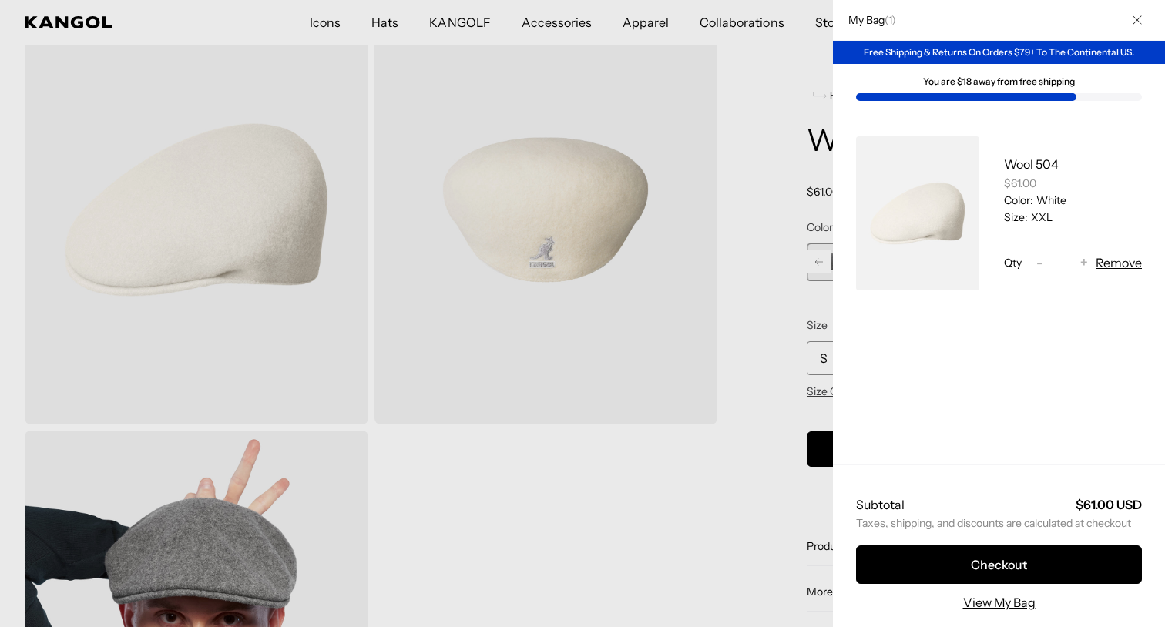
click at [772, 392] on div at bounding box center [582, 313] width 1165 height 627
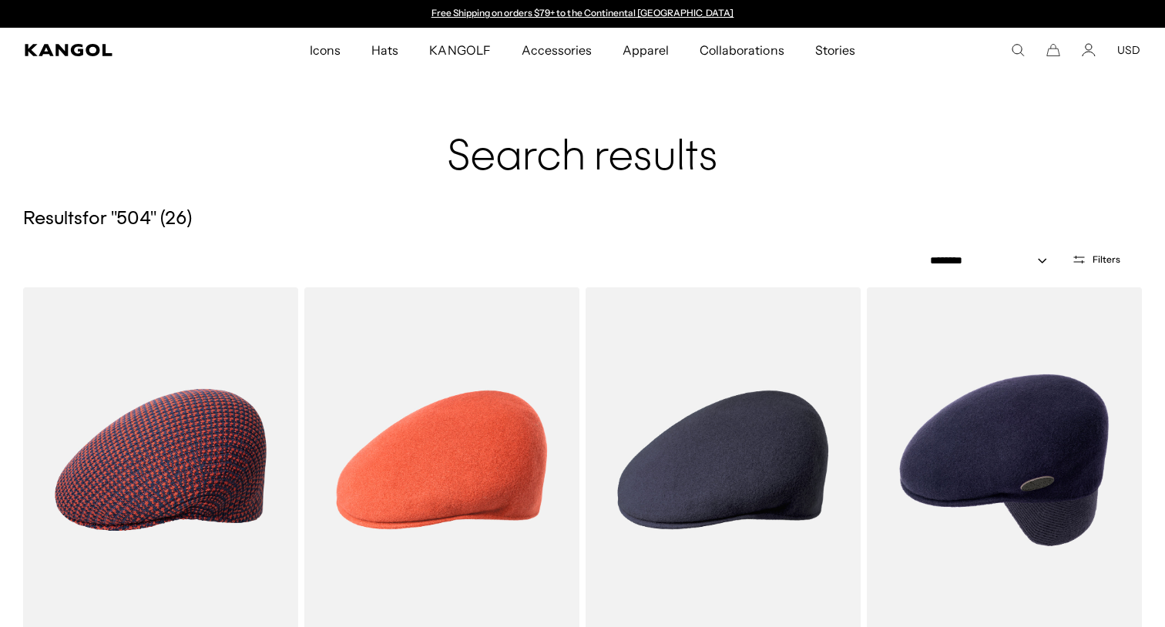
click at [1081, 257] on icon "Open filters" at bounding box center [1078, 260] width 15 height 14
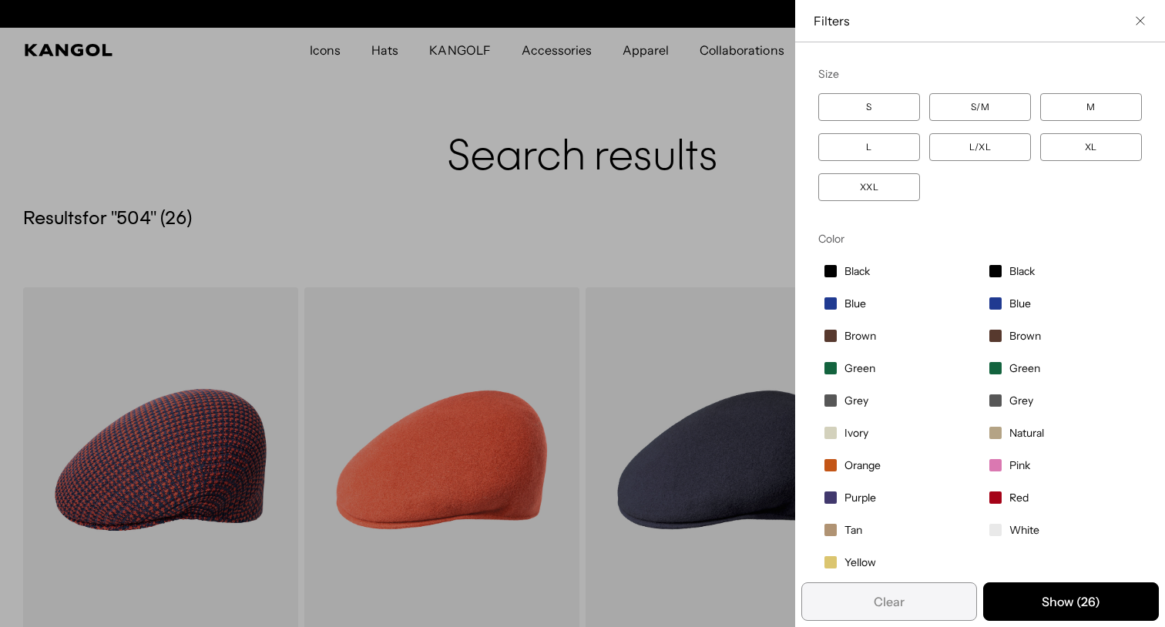
scroll to position [0, 317]
click at [837, 363] on label "Green" at bounding box center [897, 368] width 159 height 26
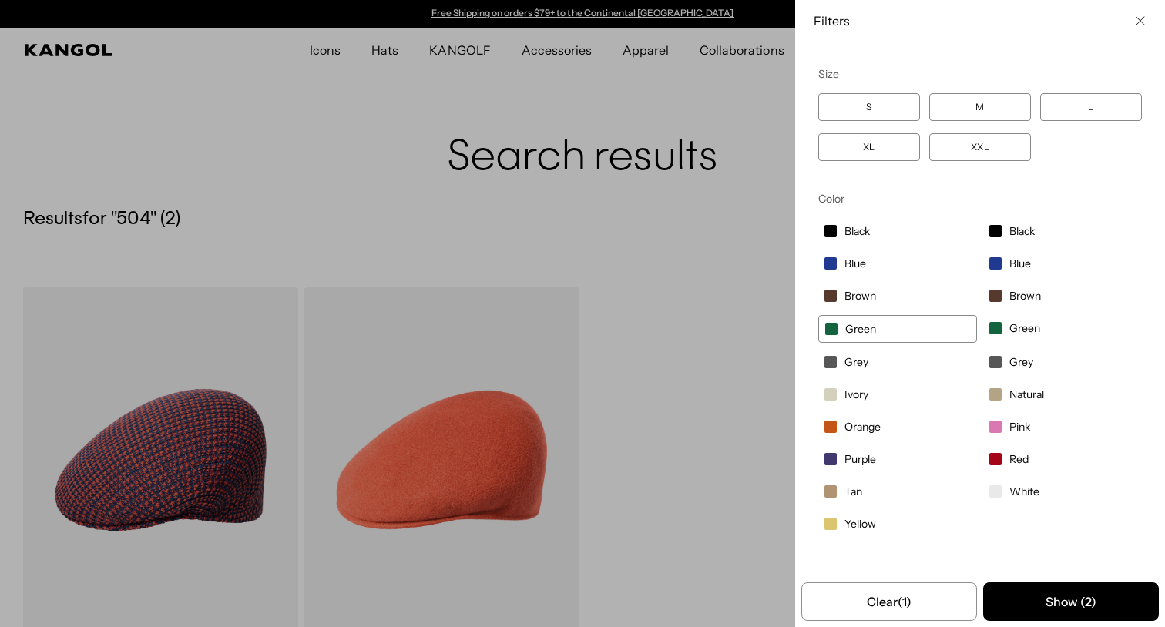
click at [725, 317] on div "Close filters list" at bounding box center [582, 313] width 1165 height 627
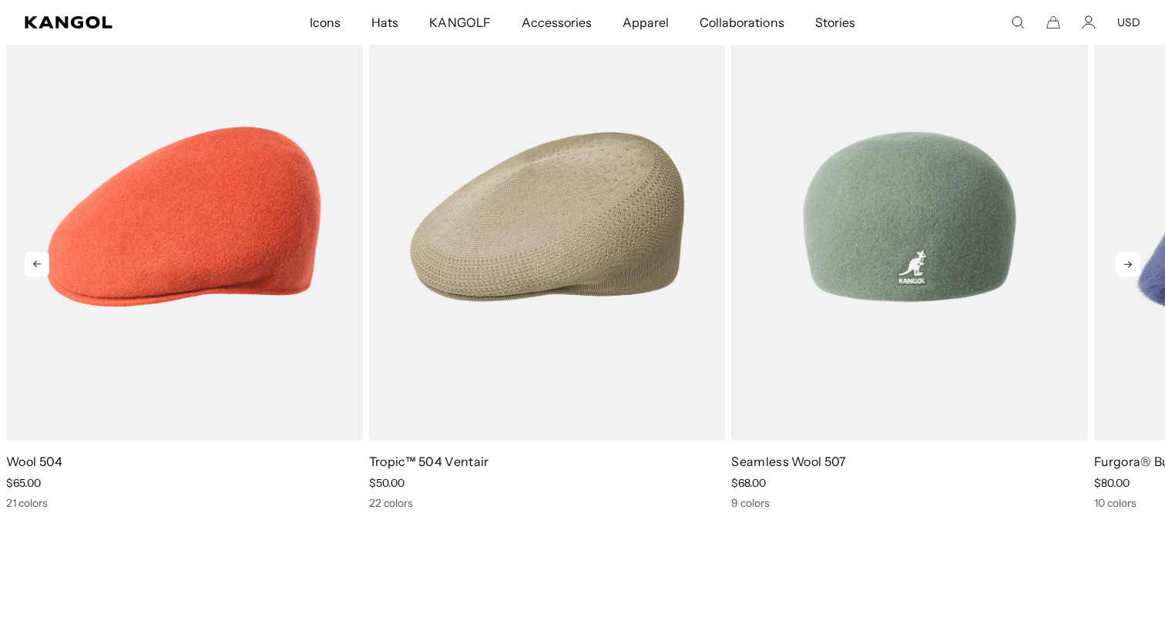
scroll to position [887, 0]
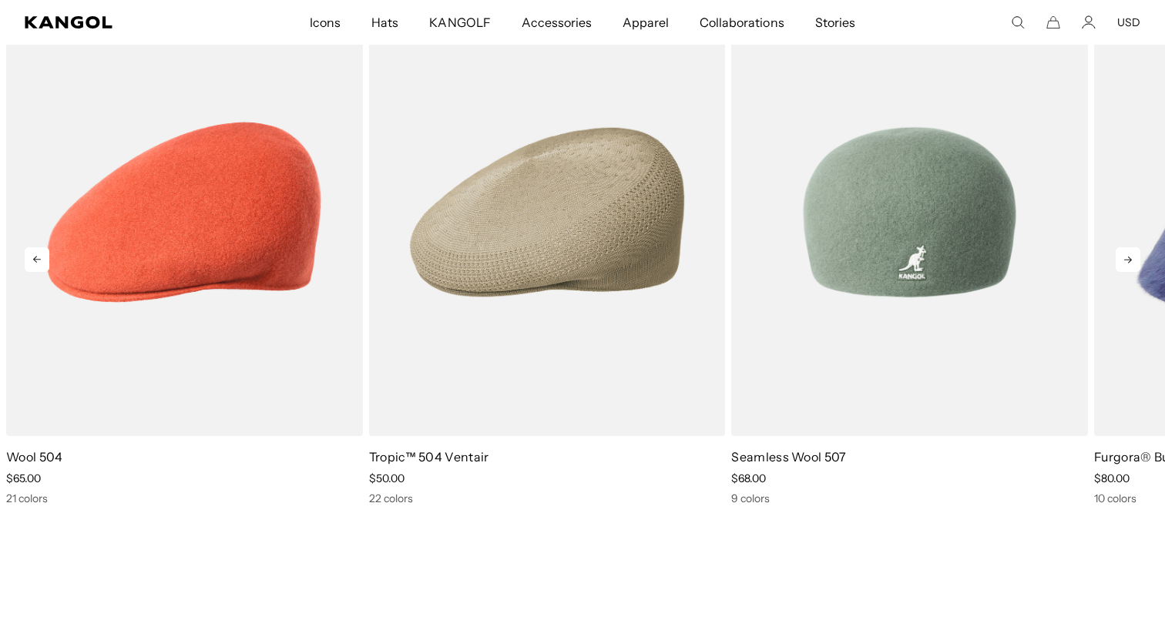
click at [821, 230] on img "3 of 10" at bounding box center [909, 212] width 357 height 448
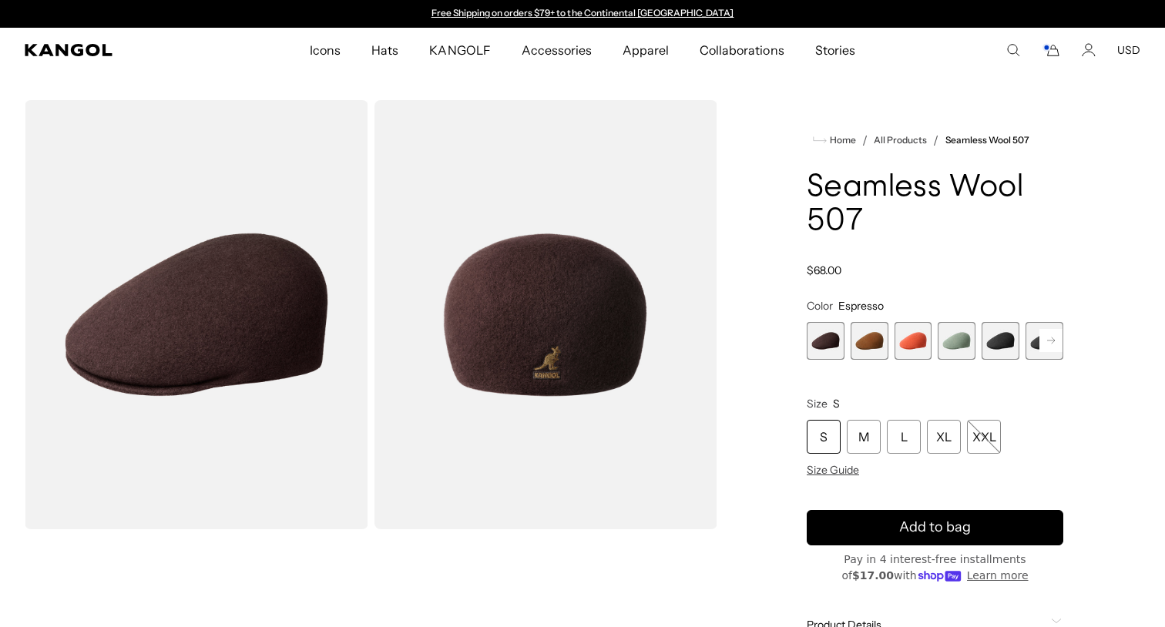
click at [951, 350] on span "4 of 9" at bounding box center [956, 341] width 38 height 38
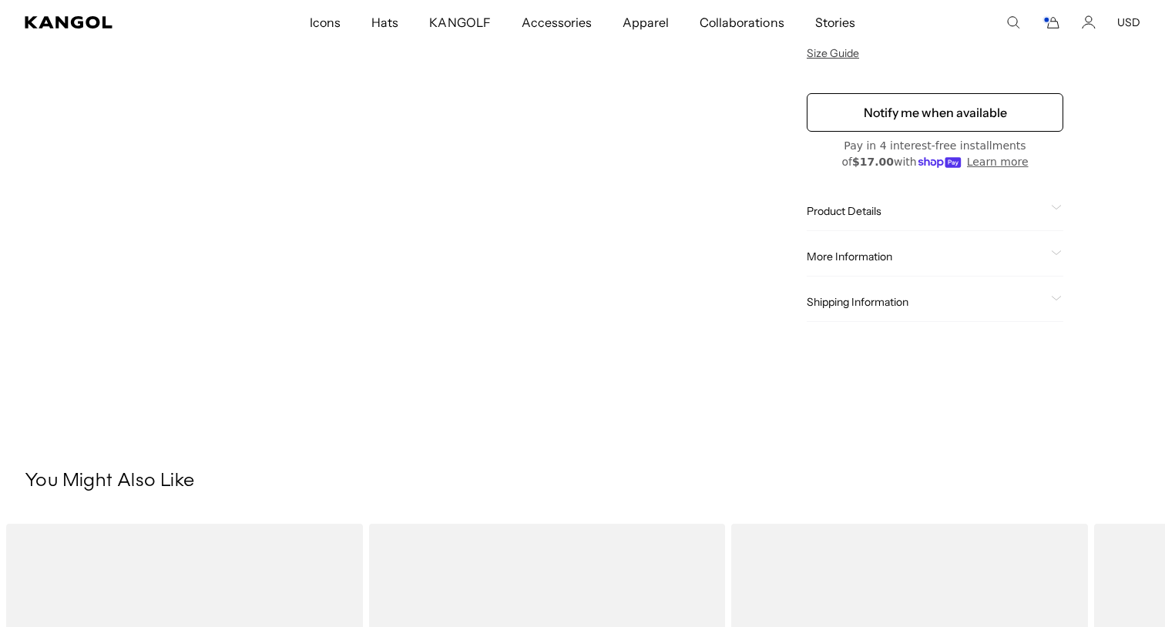
scroll to position [0, 317]
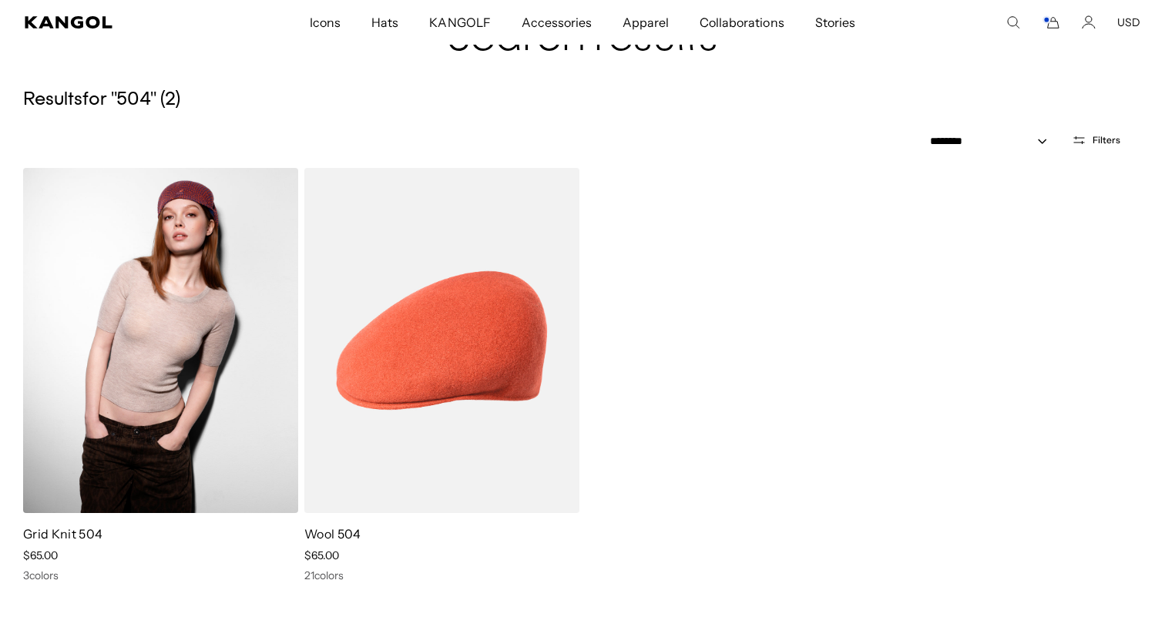
scroll to position [132, 0]
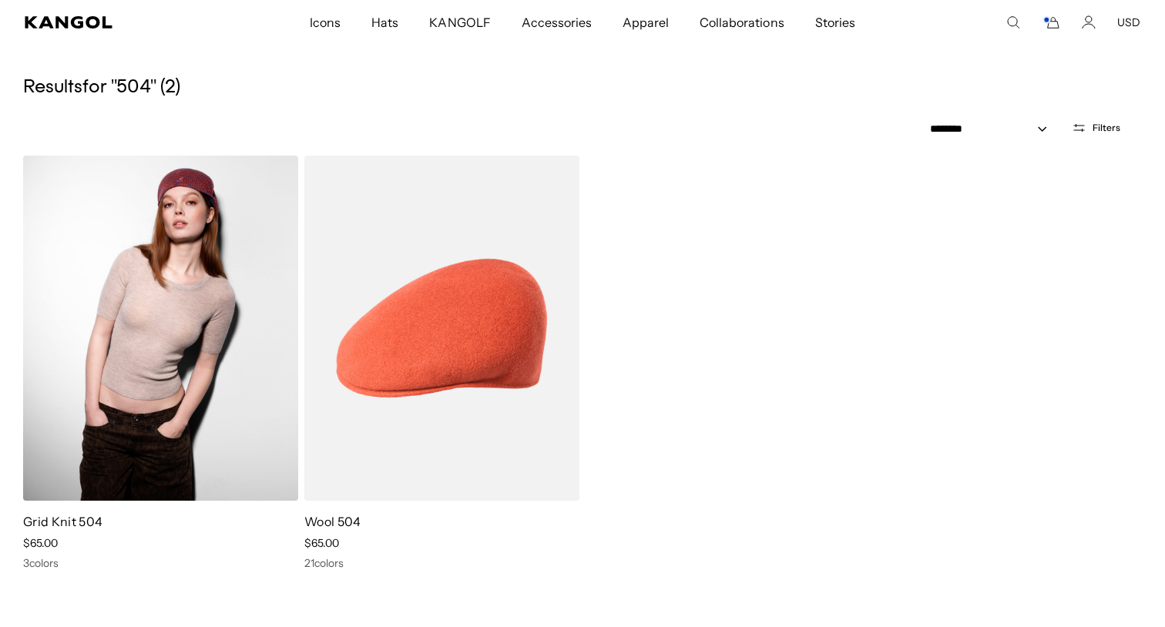
click at [210, 303] on img at bounding box center [160, 328] width 275 height 345
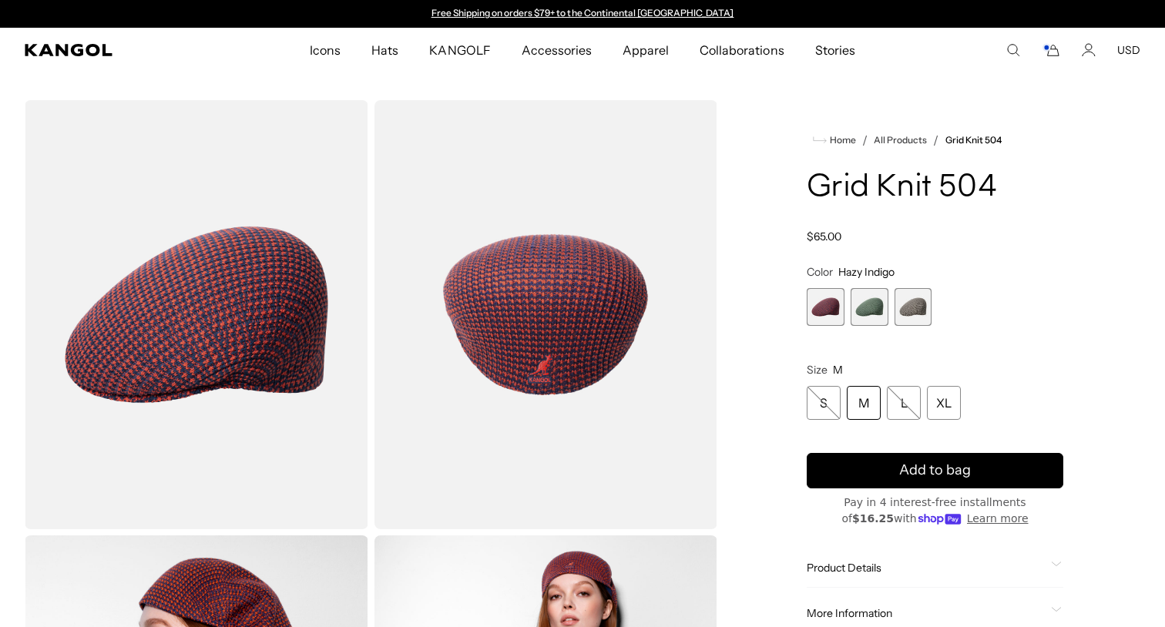
click at [887, 308] on span "2 of 3" at bounding box center [869, 307] width 38 height 38
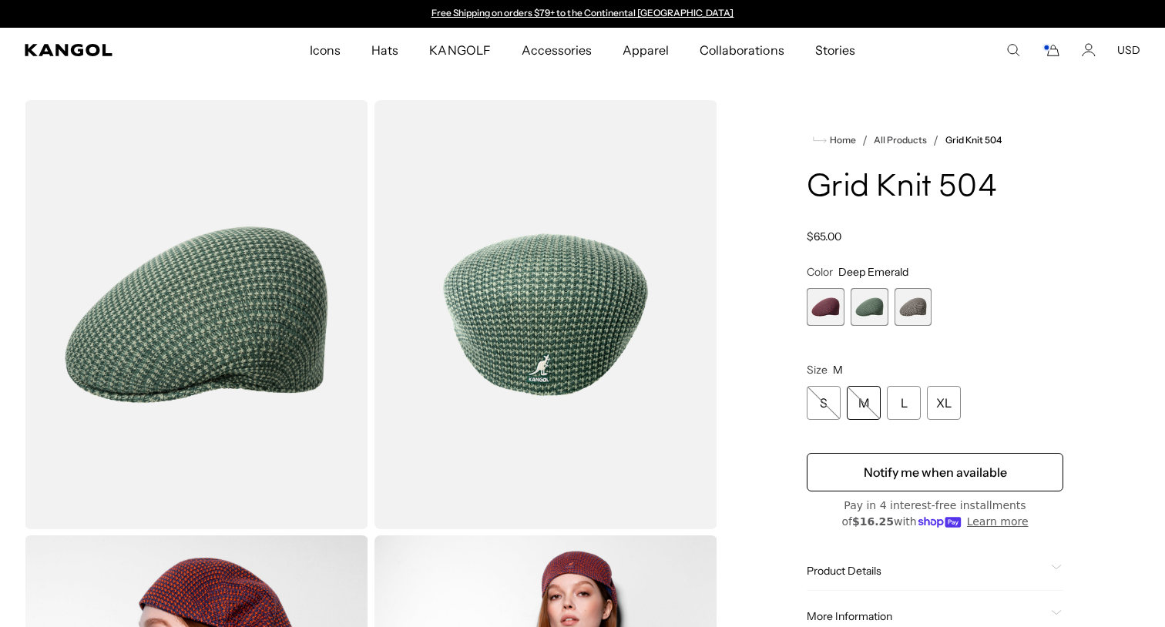
click at [870, 308] on span "2 of 3" at bounding box center [869, 307] width 38 height 38
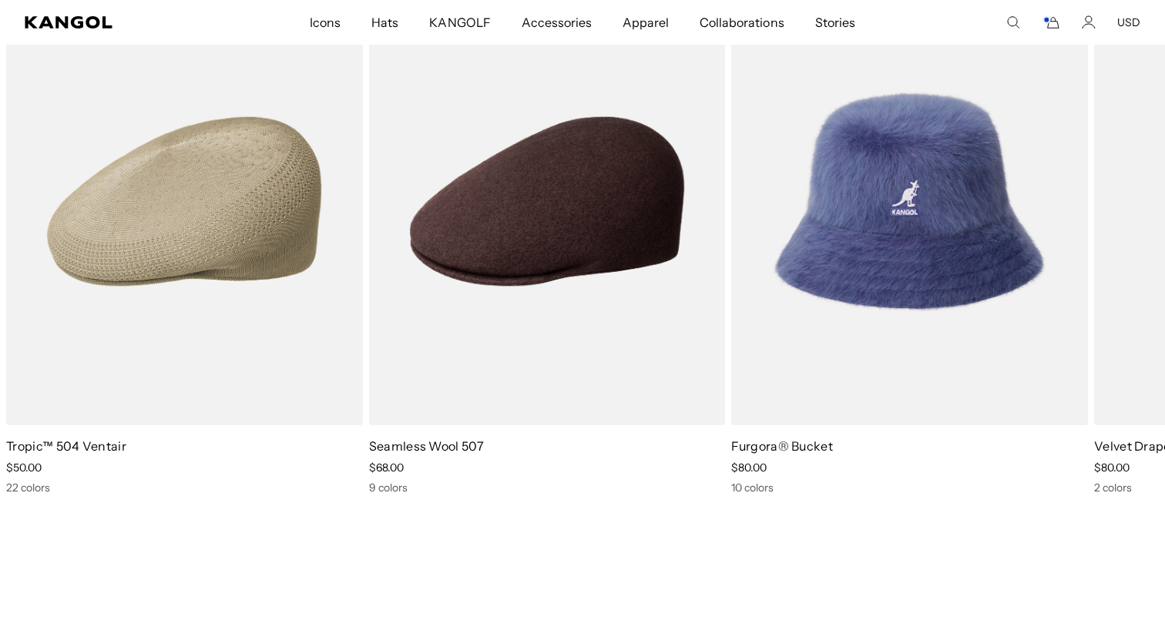
scroll to position [910, 0]
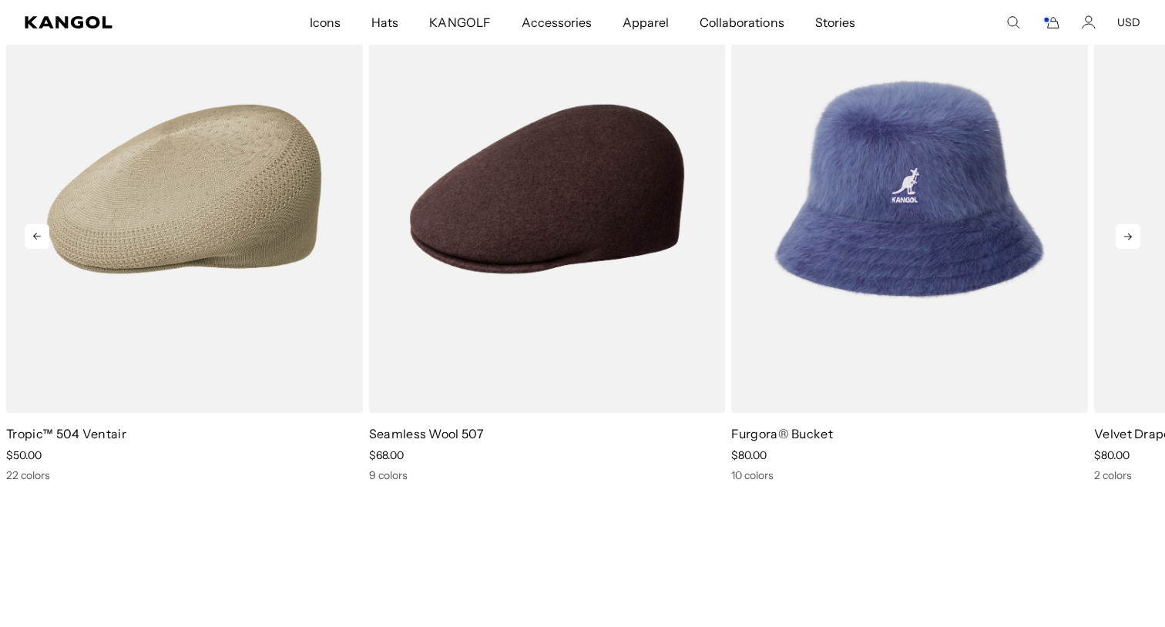
click at [1132, 245] on icon at bounding box center [1127, 236] width 25 height 25
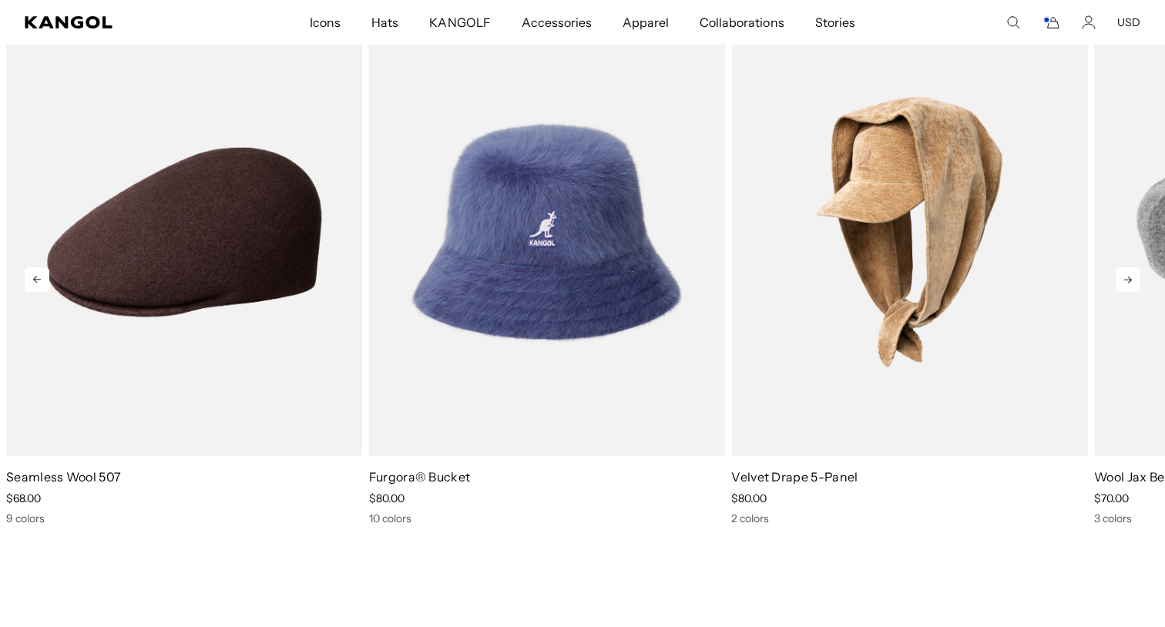
scroll to position [0, 317]
click at [1126, 281] on icon at bounding box center [1127, 279] width 25 height 25
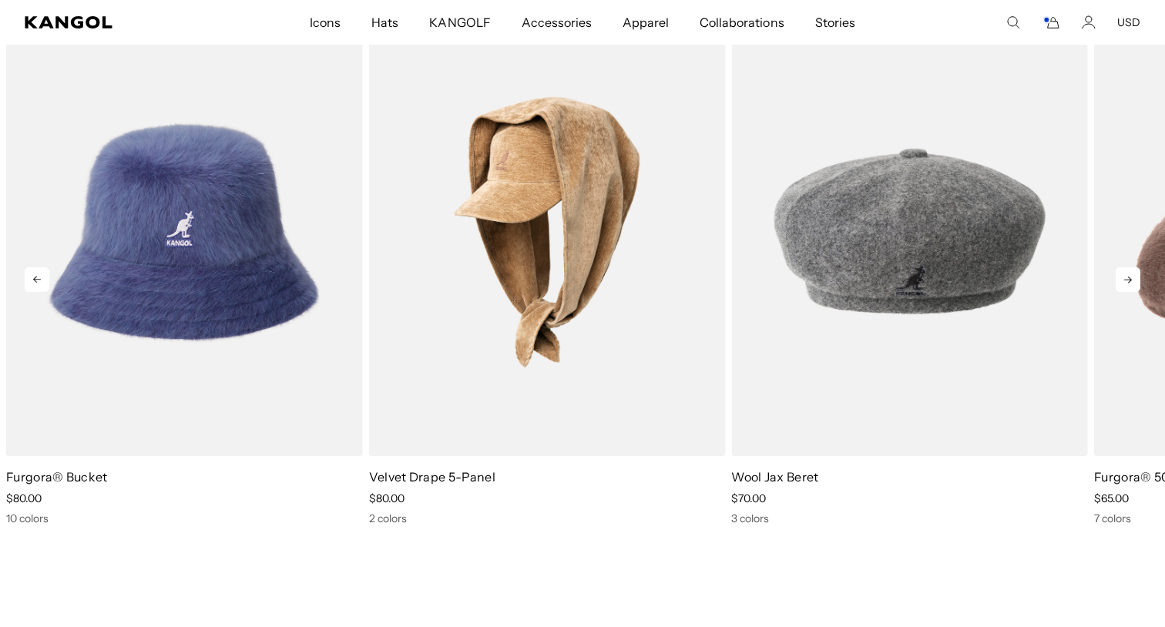
click at [1128, 272] on icon at bounding box center [1127, 279] width 25 height 25
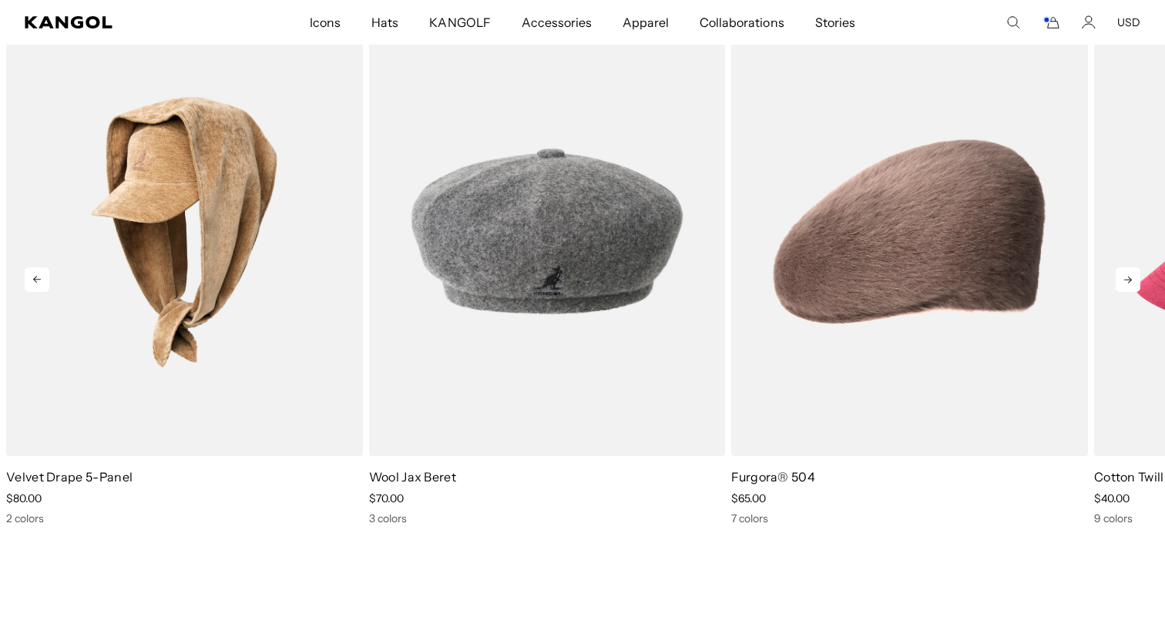
scroll to position [0, 0]
click at [1124, 280] on icon at bounding box center [1127, 279] width 25 height 25
